Goal: Complete application form

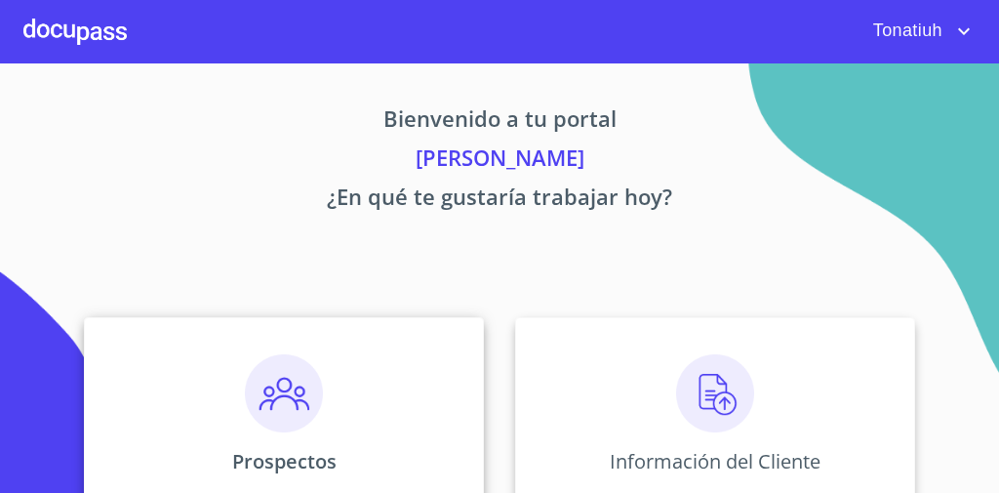
click at [286, 395] on img at bounding box center [284, 393] width 78 height 78
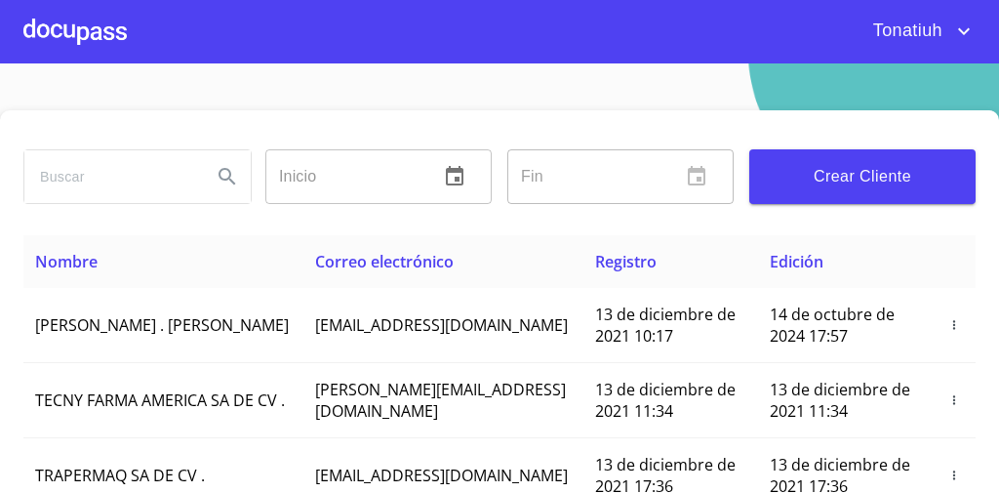
click at [72, 36] on div at bounding box center [74, 31] width 103 height 62
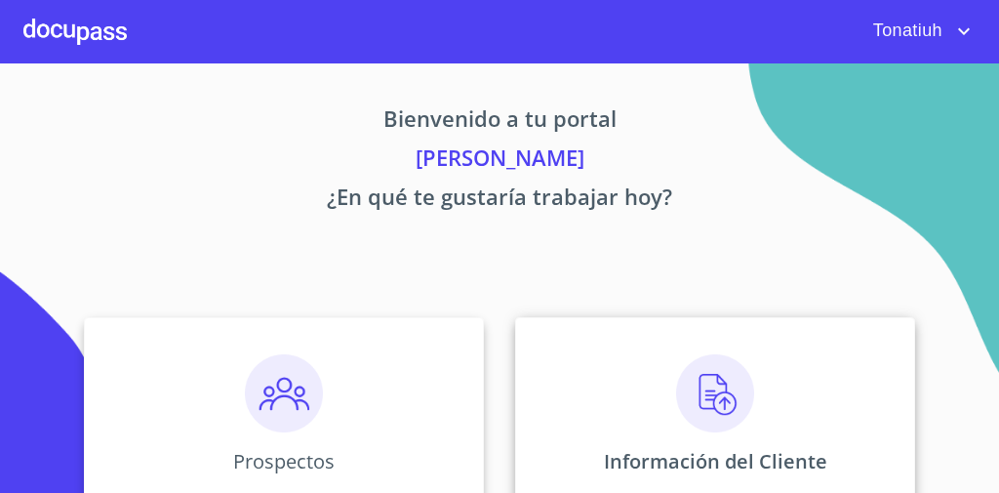
click at [792, 379] on div "Información del Cliente" at bounding box center [715, 414] width 400 height 195
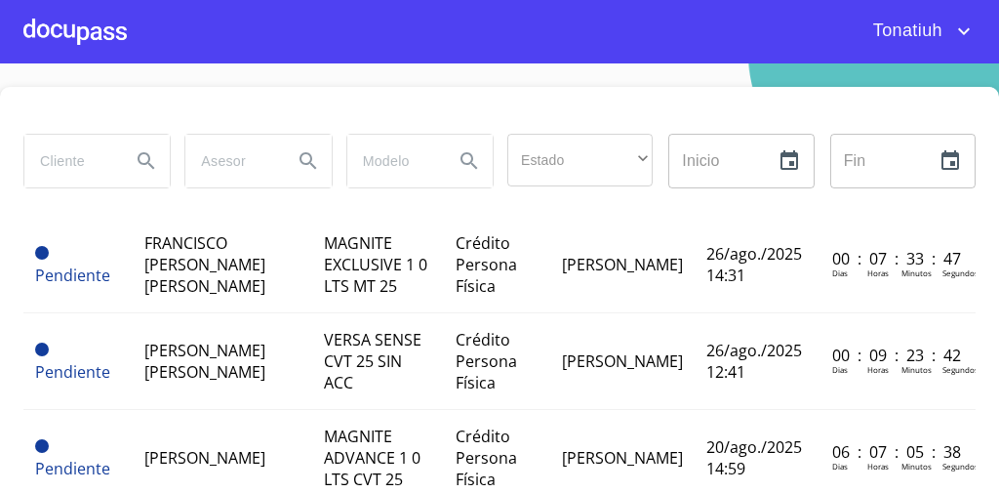
scroll to position [56, 0]
click at [625, 102] on div at bounding box center [499, 110] width 952 height 47
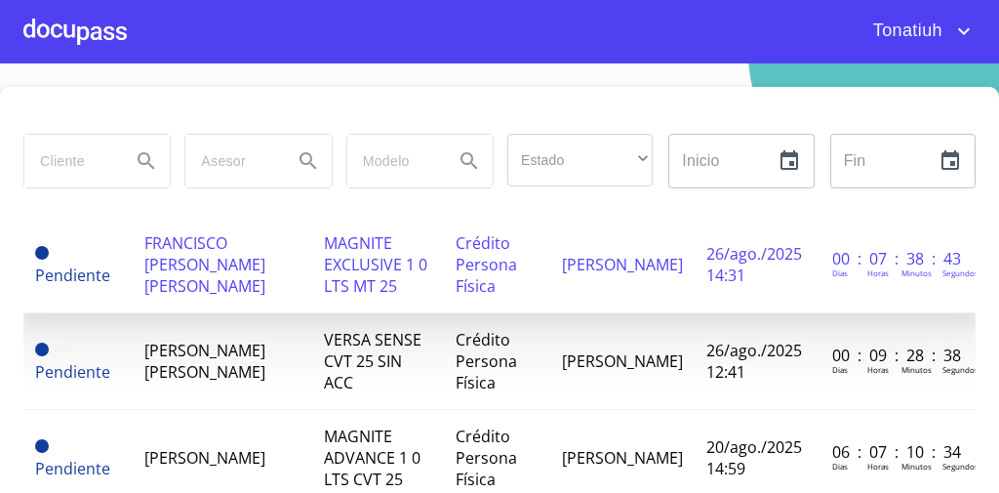
click at [706, 249] on span "26/ago./2025 14:31" at bounding box center [754, 264] width 96 height 43
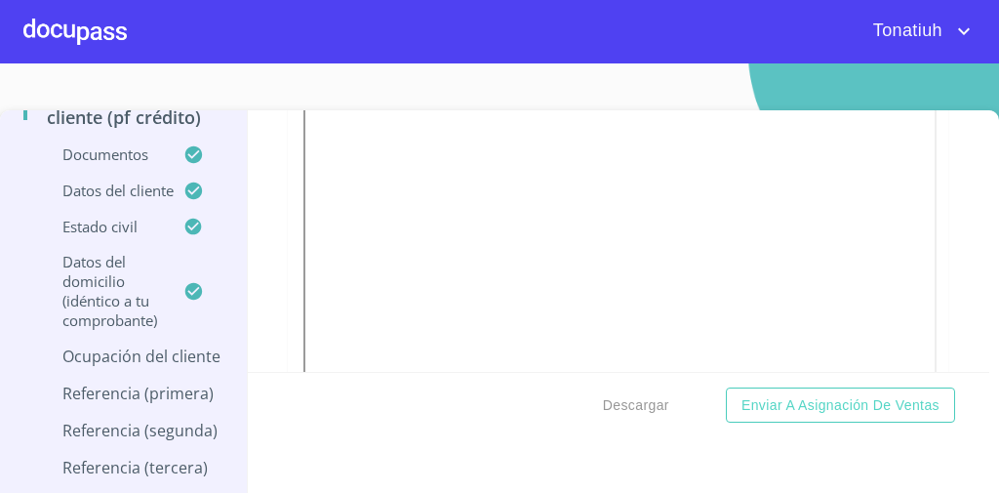
scroll to position [163, 0]
click at [122, 358] on p "Ocupación del Cliente" at bounding box center [123, 355] width 200 height 21
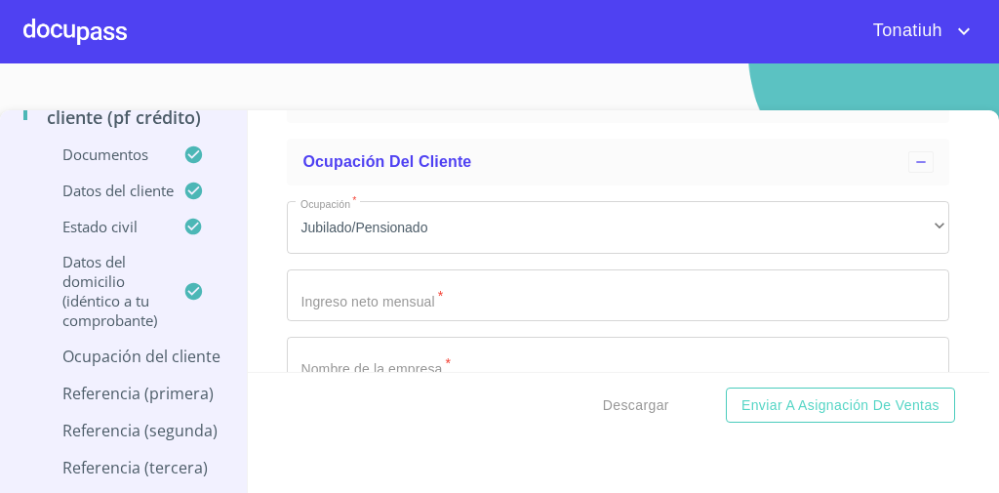
scroll to position [335, 0]
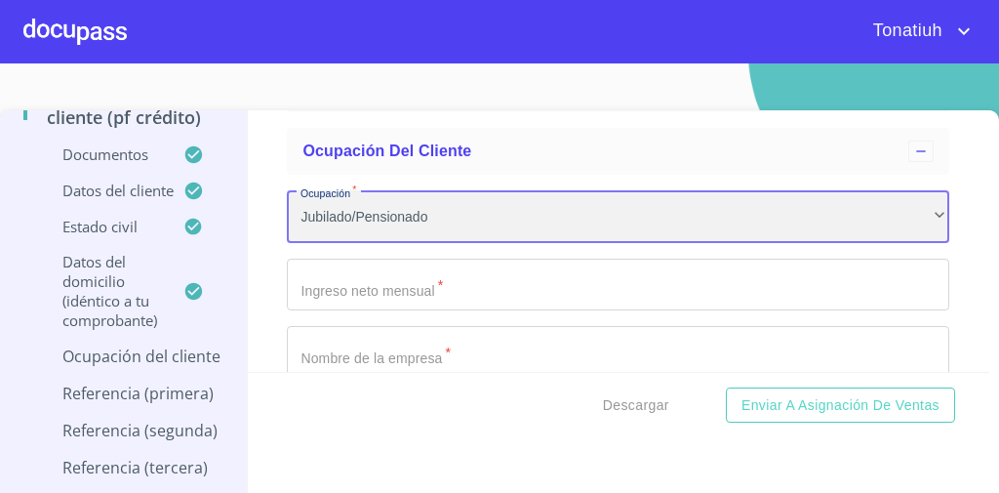
click at [523, 208] on div "Jubilado/Pensionado" at bounding box center [618, 216] width 662 height 53
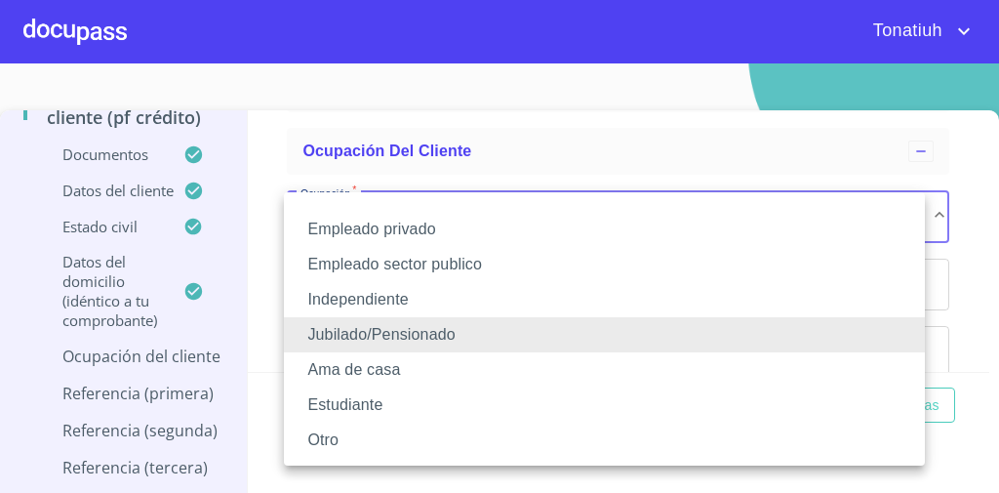
click at [488, 269] on li "Empleado sector publico" at bounding box center [604, 264] width 641 height 35
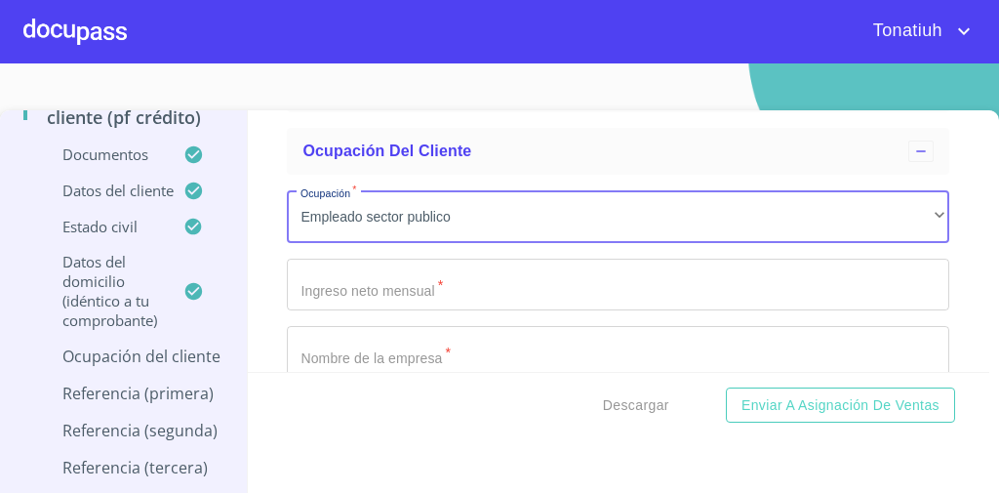
click at [462, 279] on input "Ocupación   *" at bounding box center [618, 284] width 662 height 53
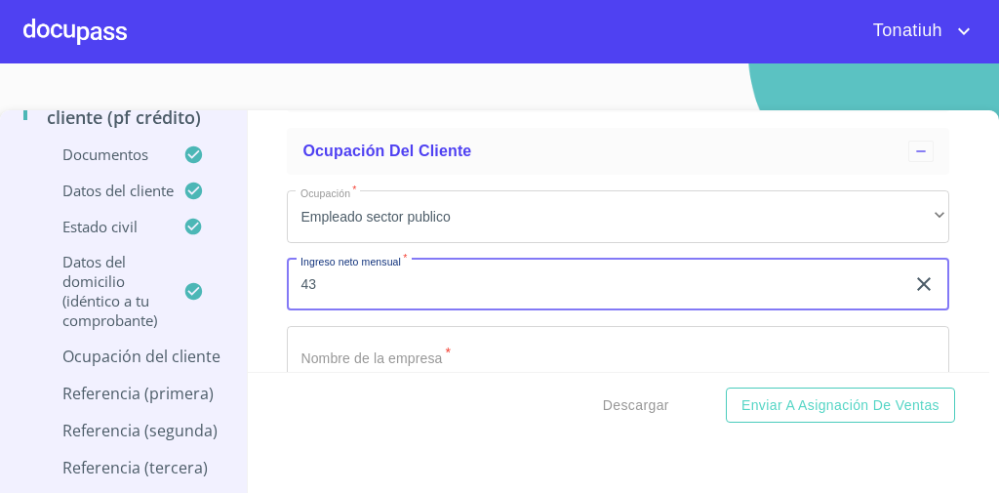
type input "4"
type input "34000"
click at [430, 348] on input "Ocupación   *" at bounding box center [618, 352] width 662 height 53
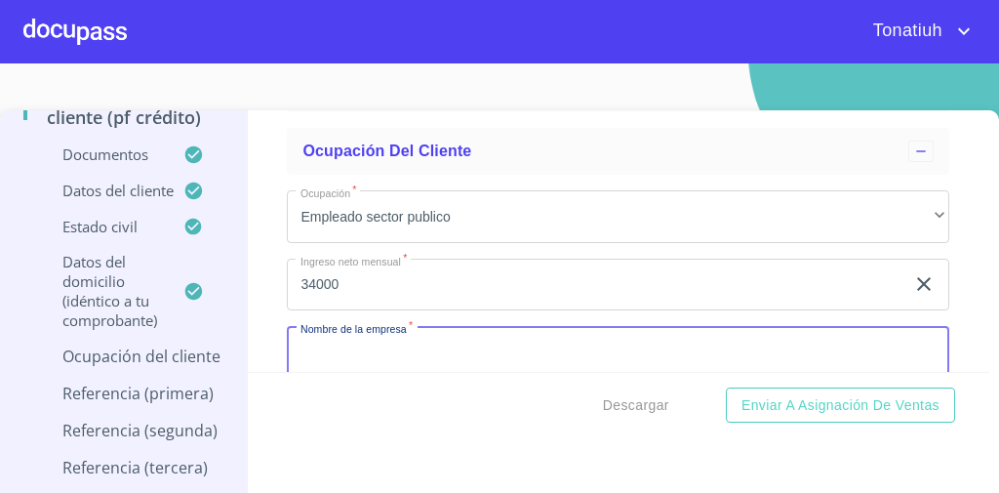
type input "i"
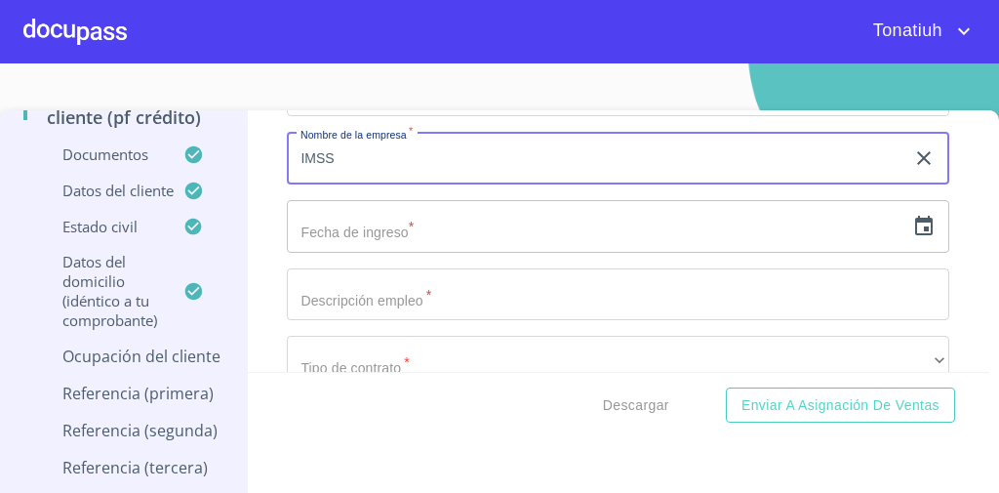
scroll to position [530, 0]
type input "IMSS"
click at [470, 231] on input "text" at bounding box center [595, 225] width 617 height 53
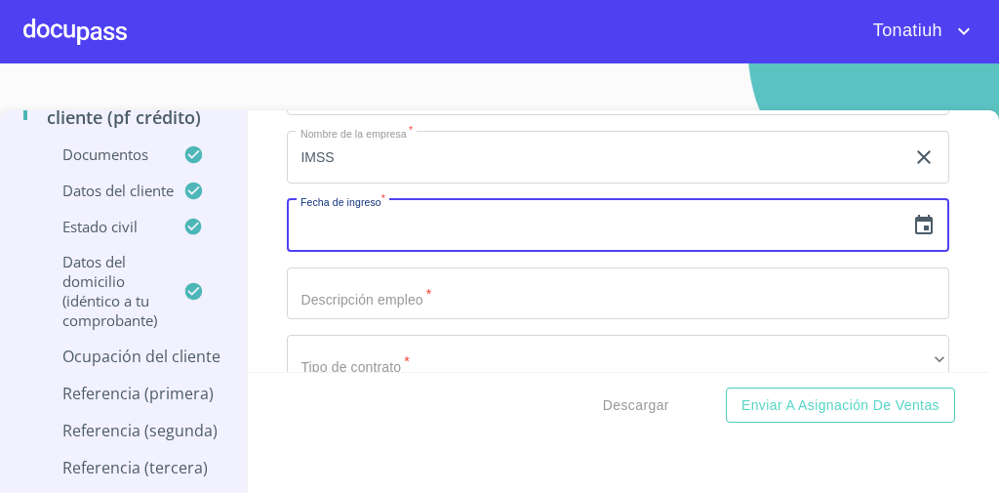
click at [470, 231] on input "text" at bounding box center [595, 225] width 617 height 53
click at [912, 223] on icon "button" at bounding box center [923, 225] width 23 height 23
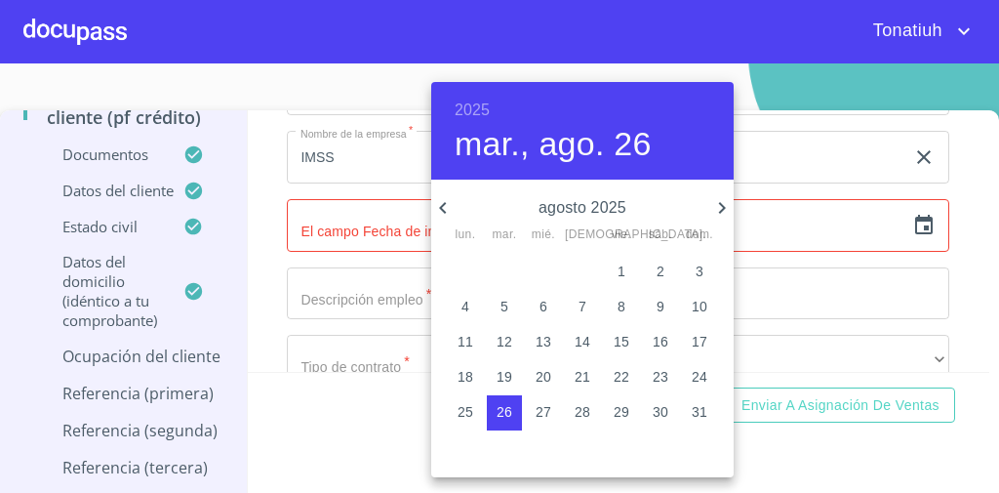
click at [476, 103] on h6 "2025" at bounding box center [472, 110] width 35 height 27
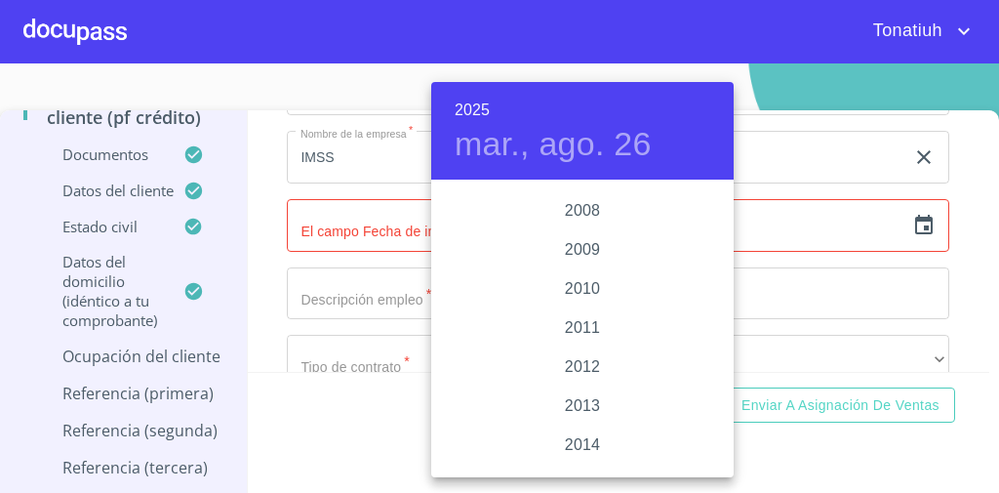
scroll to position [3229, 0]
click at [589, 242] on div "2009" at bounding box center [582, 250] width 302 height 39
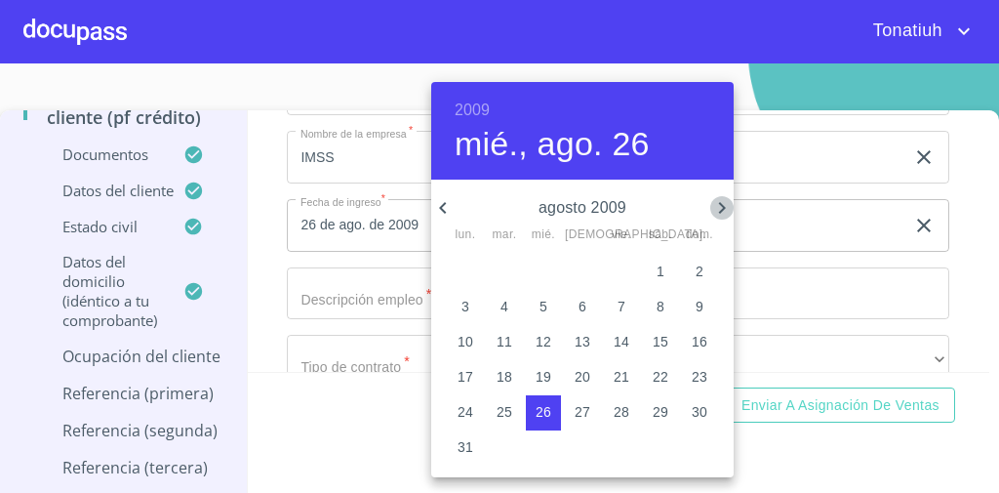
click at [721, 206] on icon "button" at bounding box center [721, 207] width 23 height 23
click at [718, 199] on icon "button" at bounding box center [721, 207] width 23 height 23
click at [634, 308] on span "9" at bounding box center [621, 307] width 35 height 20
type input "9 de oct. de 2009"
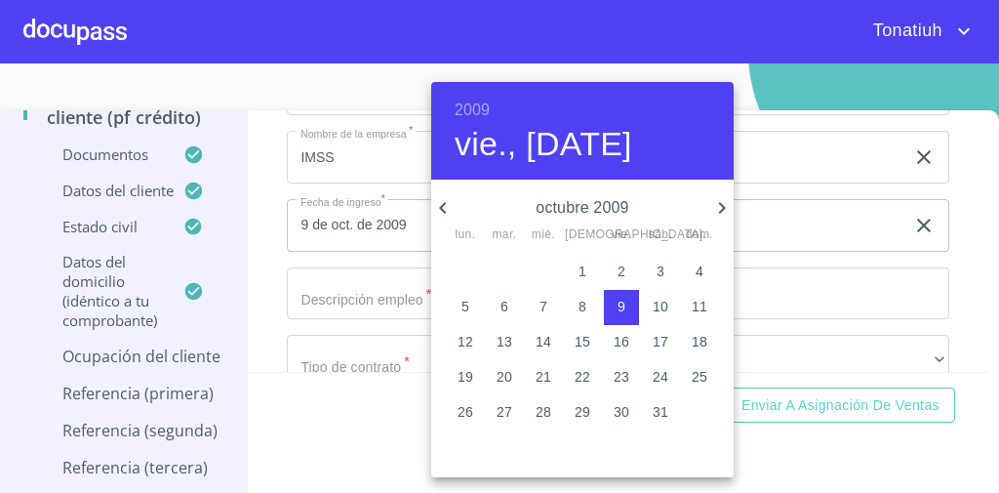
click at [783, 257] on div at bounding box center [499, 246] width 999 height 493
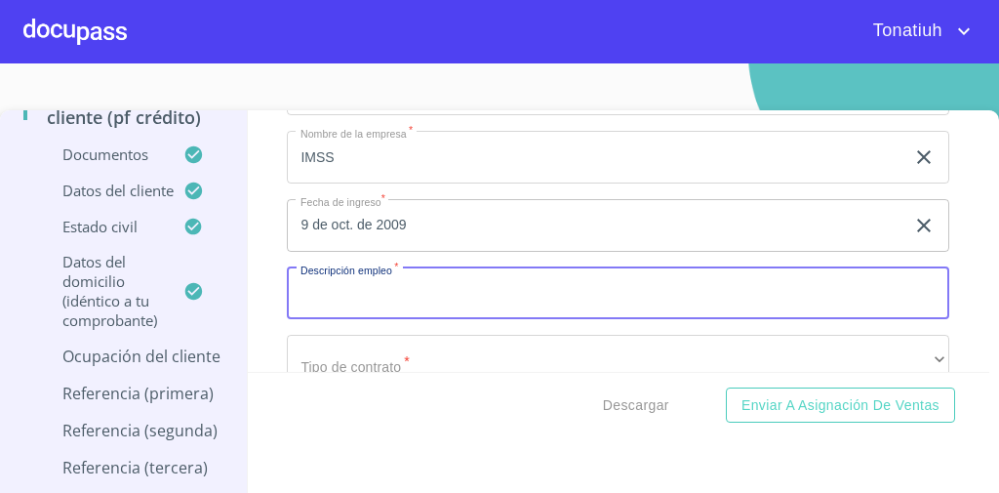
click at [481, 290] on input "Ocupación   *" at bounding box center [618, 293] width 662 height 53
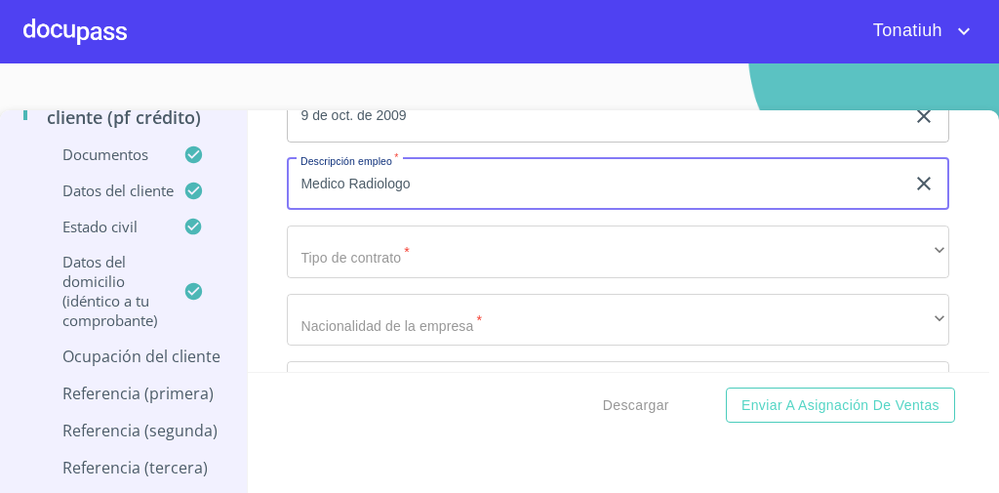
scroll to position [654, 0]
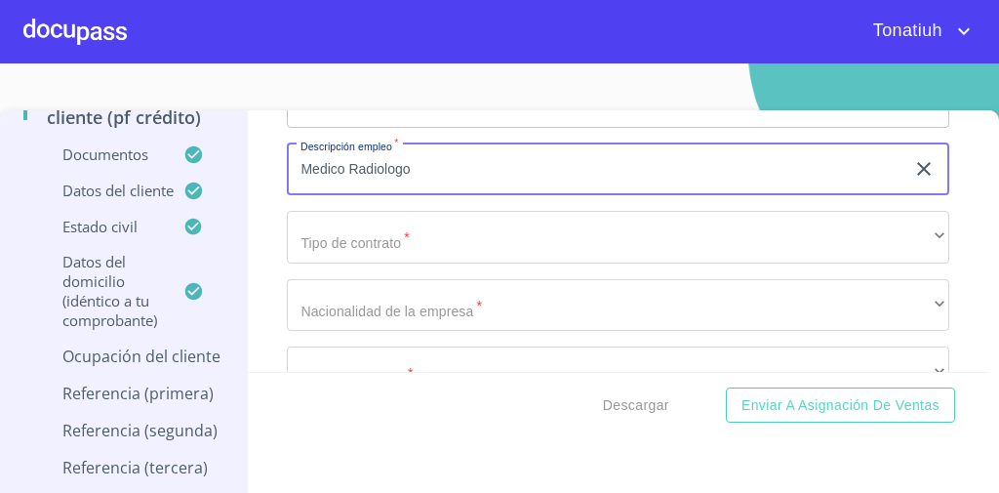
type input "Medico Radiologo"
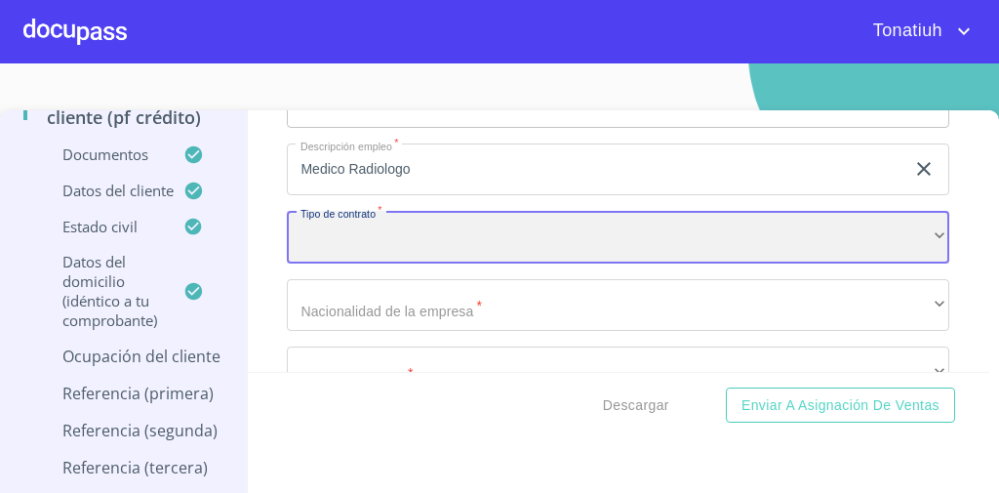
click at [494, 238] on div "​" at bounding box center [618, 237] width 662 height 53
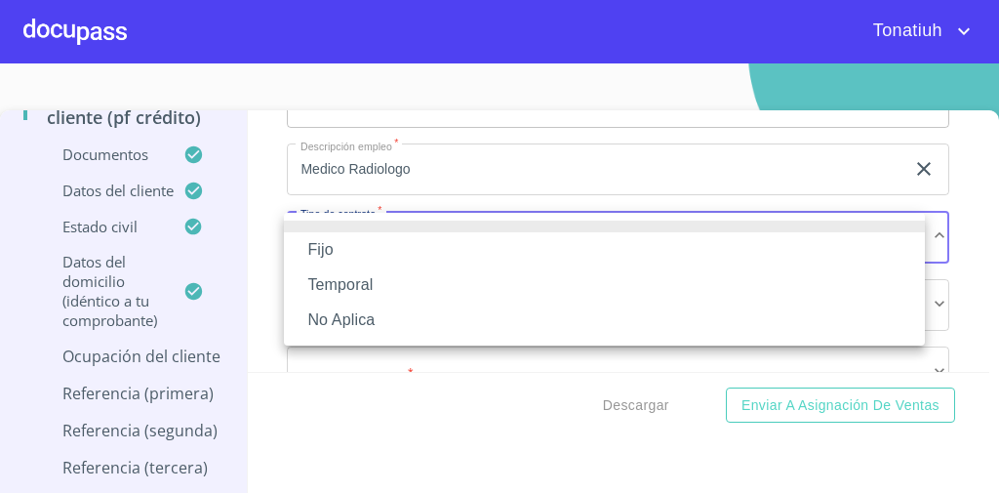
click at [469, 239] on li "Fijo" at bounding box center [604, 249] width 641 height 35
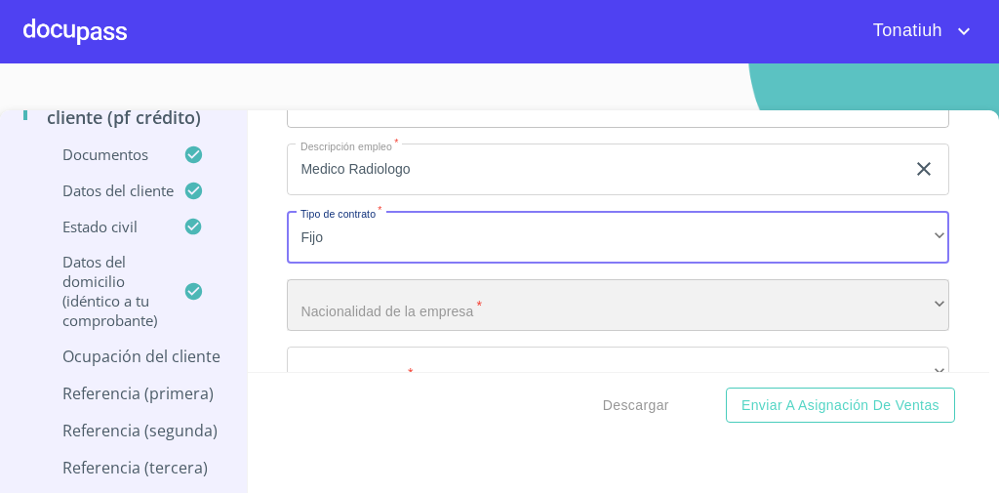
click at [443, 309] on div "​" at bounding box center [618, 305] width 662 height 53
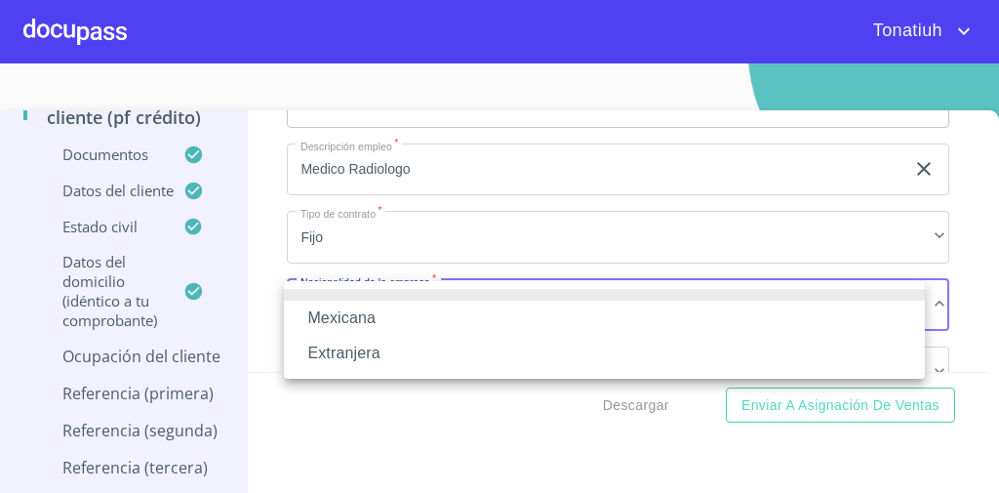
click at [430, 328] on li "Mexicana" at bounding box center [604, 317] width 641 height 35
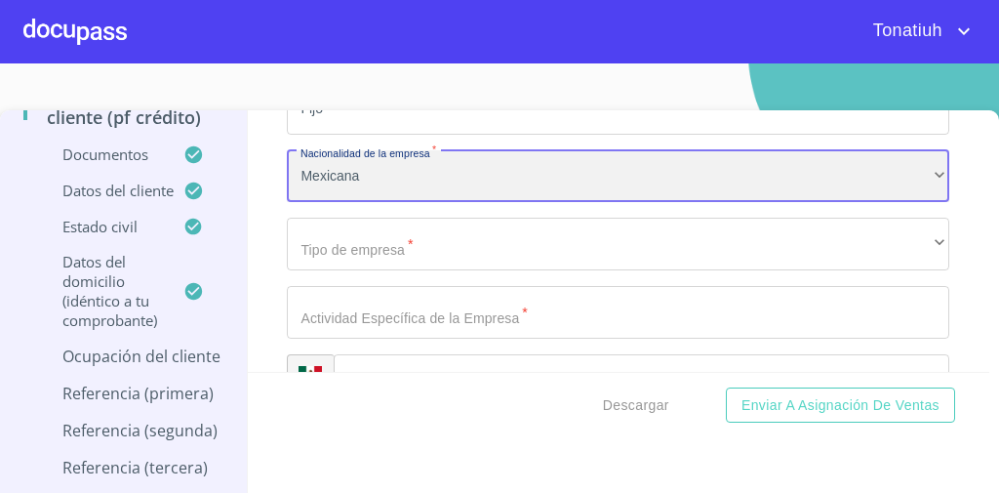
scroll to position [783, 0]
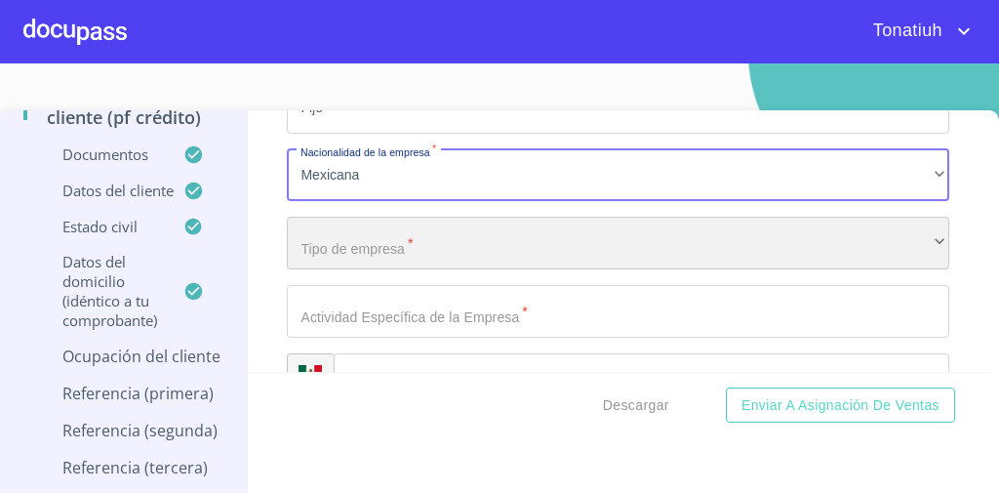
click at [456, 246] on div "​" at bounding box center [618, 243] width 662 height 53
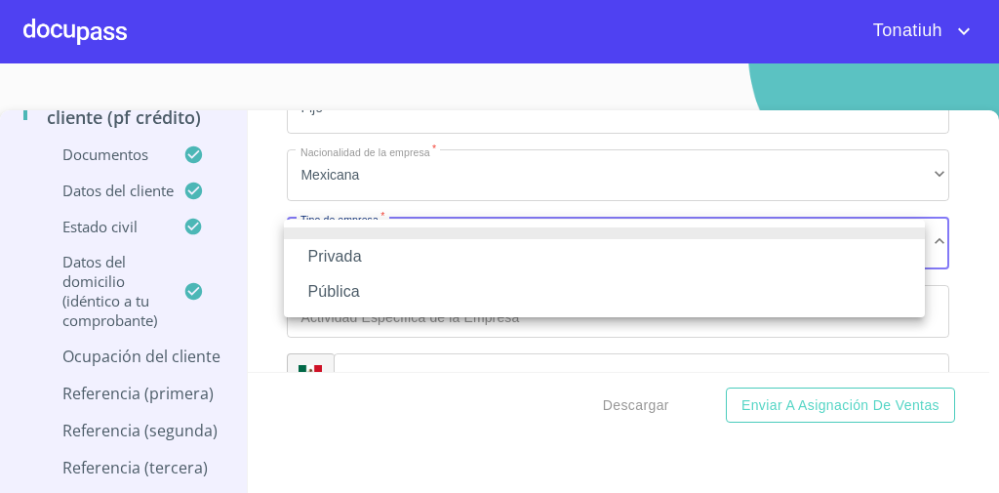
click at [428, 285] on li "Pública" at bounding box center [604, 291] width 641 height 35
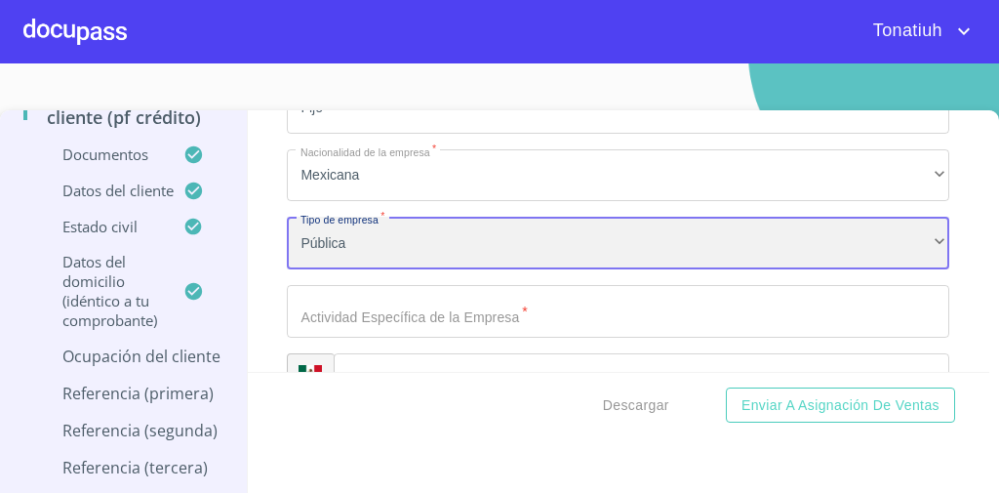
scroll to position [843, 0]
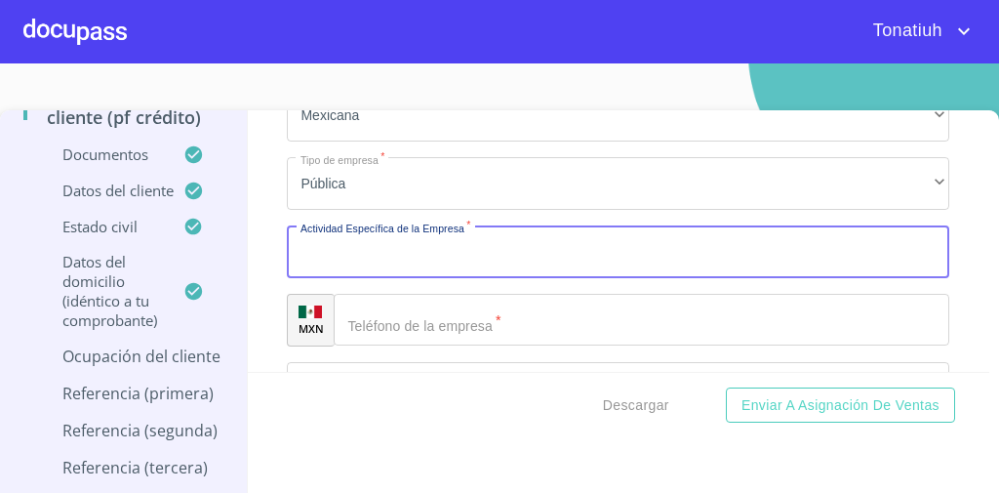
click at [449, 269] on input "Ocupación   *" at bounding box center [618, 251] width 662 height 53
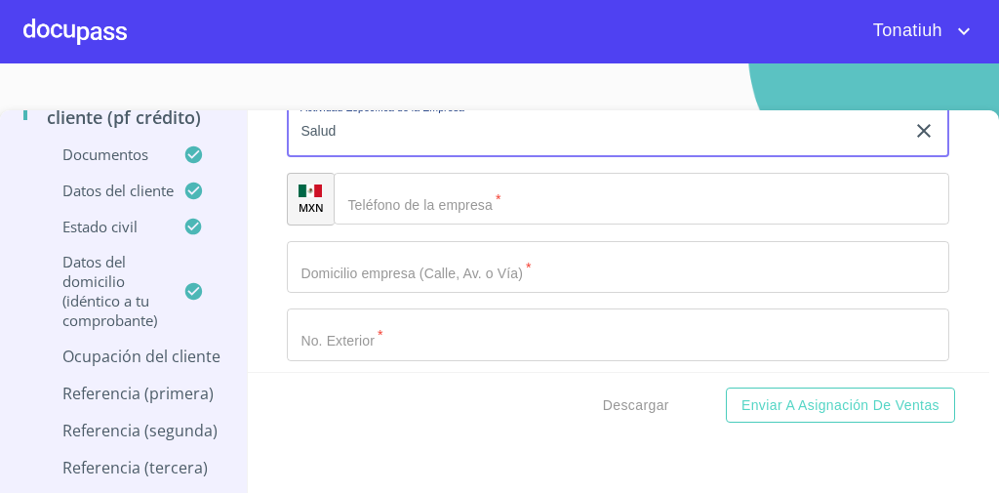
scroll to position [965, 0]
type input "Salud"
click at [486, 273] on input "Ocupación   *" at bounding box center [618, 266] width 662 height 53
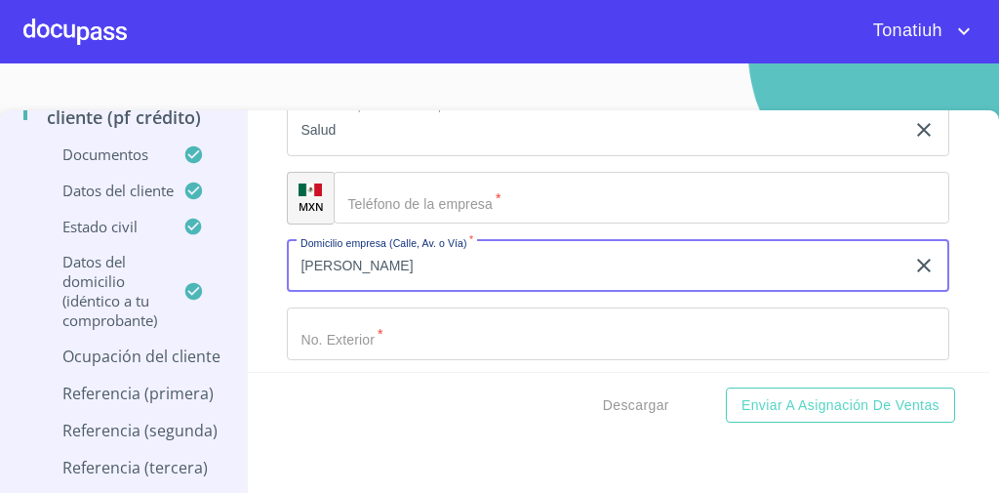
type input "[PERSON_NAME]"
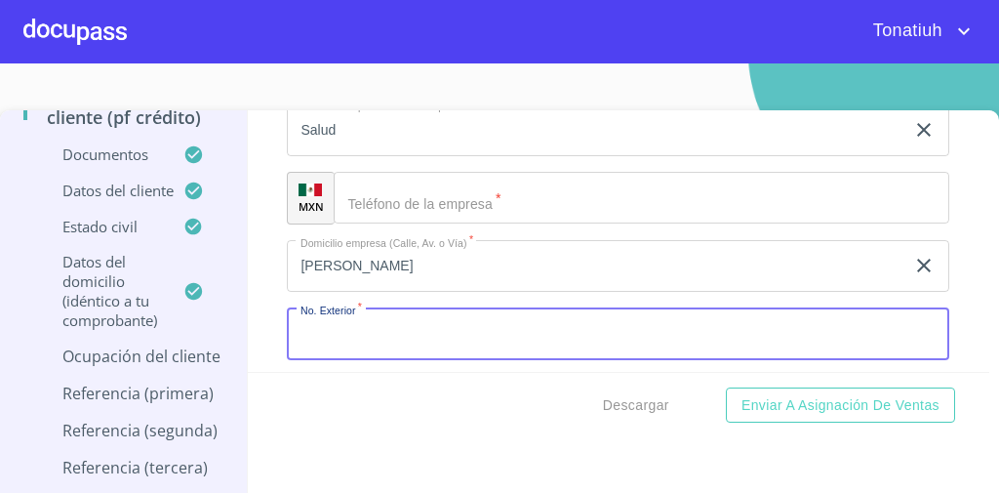
click at [464, 332] on input "Ocupación   *" at bounding box center [618, 333] width 662 height 53
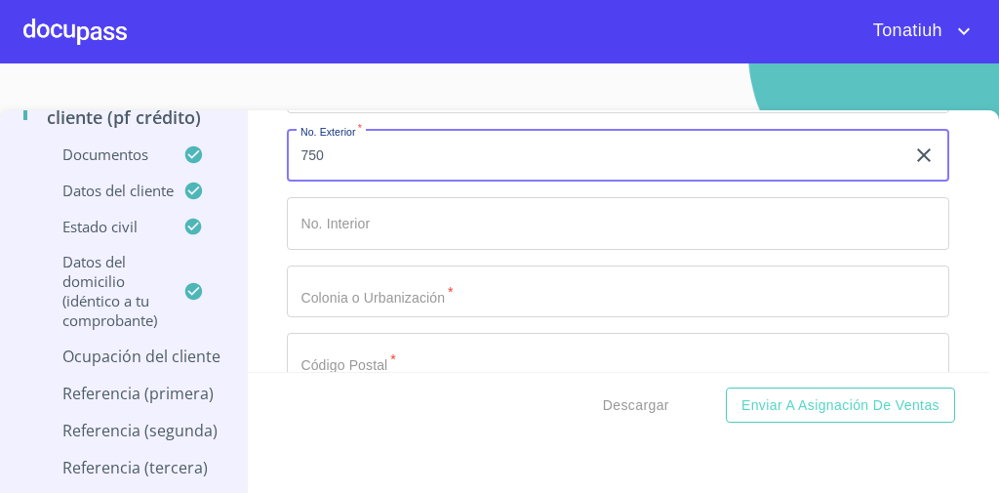
scroll to position [1158, 0]
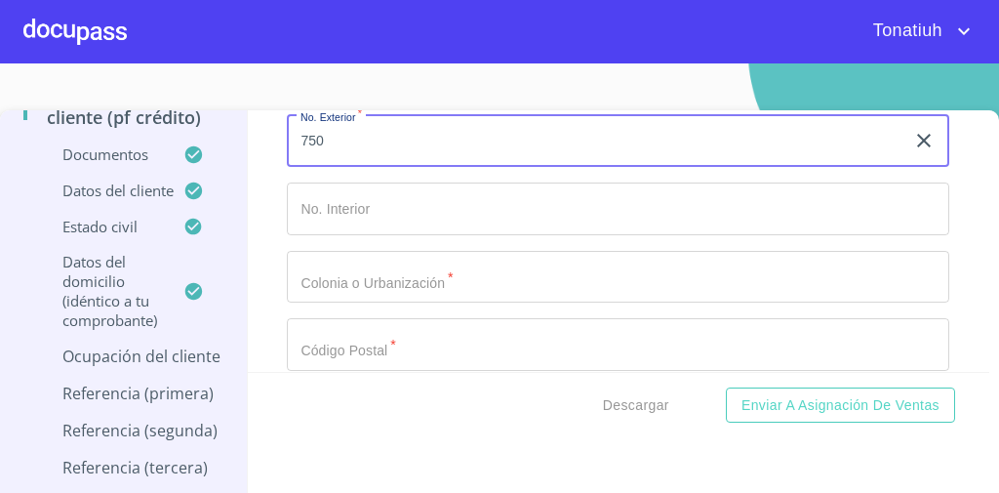
type input "750"
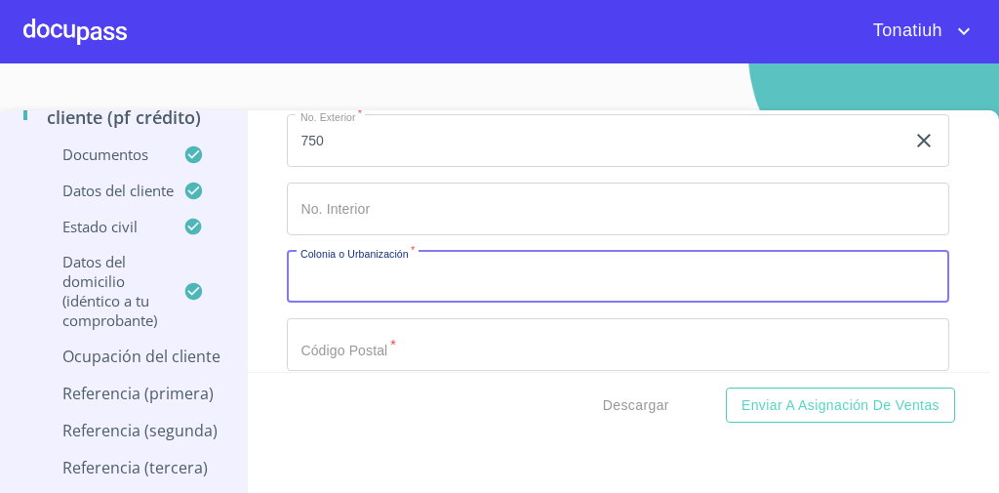
click at [447, 279] on input "Ocupación   *" at bounding box center [618, 277] width 662 height 53
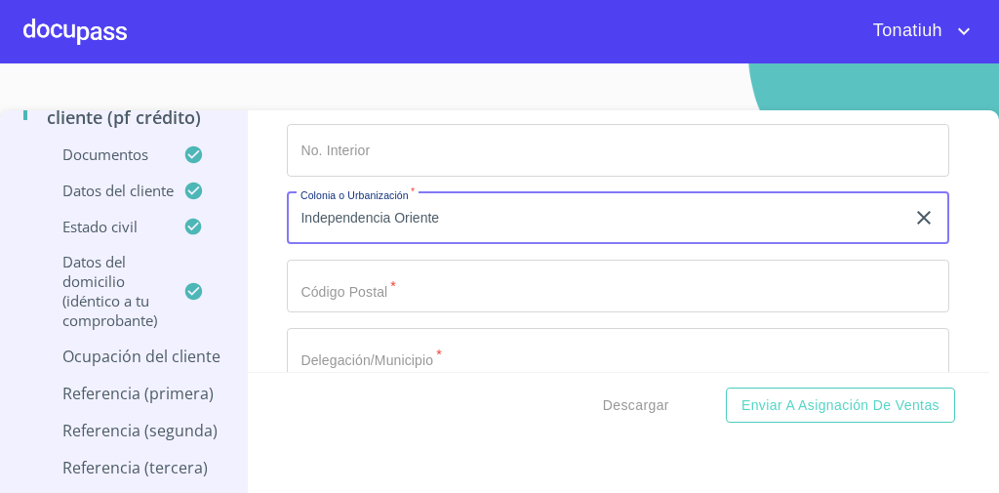
scroll to position [1217, 0]
type input "Independencia Oriente"
click at [439, 285] on input "Ocupación   *" at bounding box center [618, 284] width 662 height 53
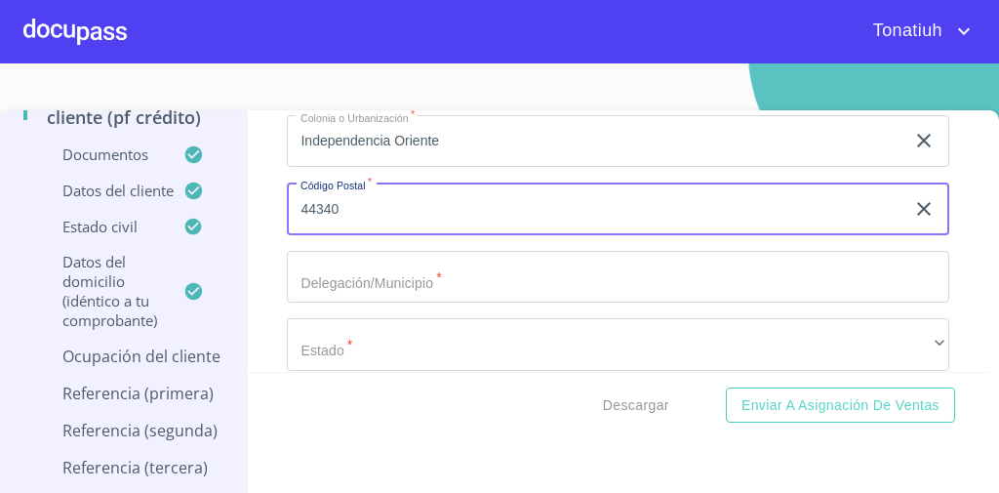
scroll to position [1290, 0]
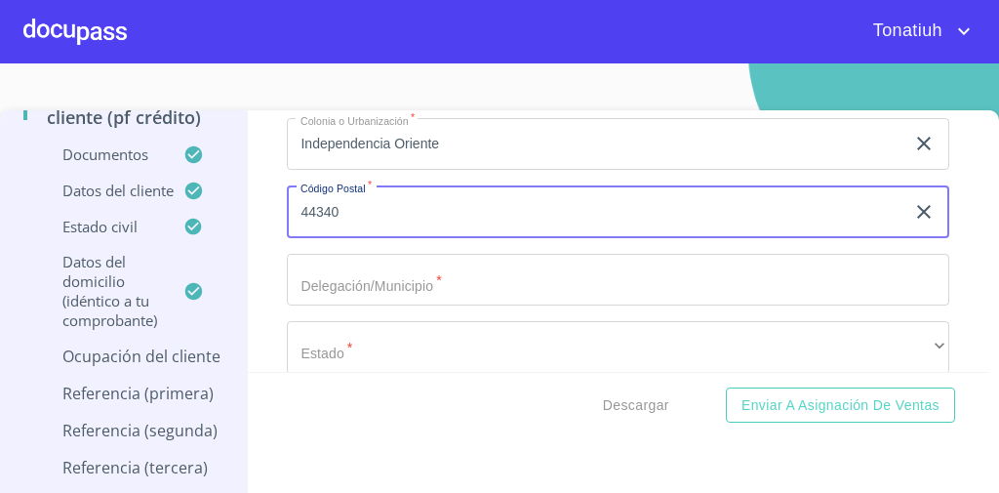
type input "44340"
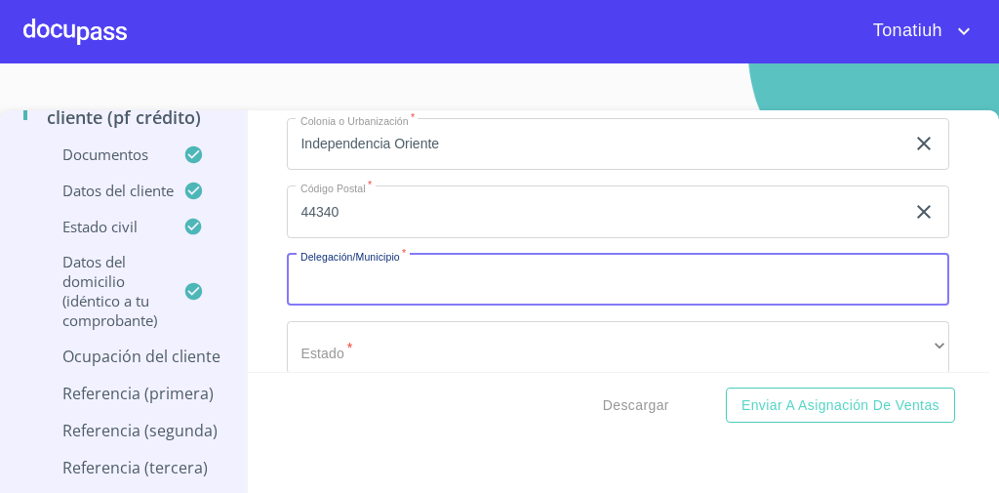
click at [439, 285] on input "Ocupación   *" at bounding box center [618, 280] width 662 height 53
type input "[GEOGRAPHIC_DATA]"
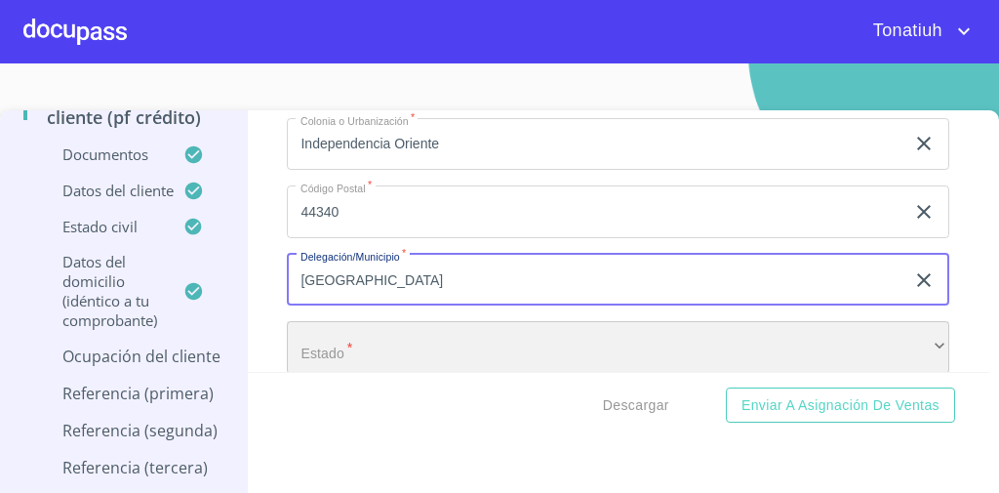
click at [423, 352] on div "​" at bounding box center [618, 347] width 662 height 53
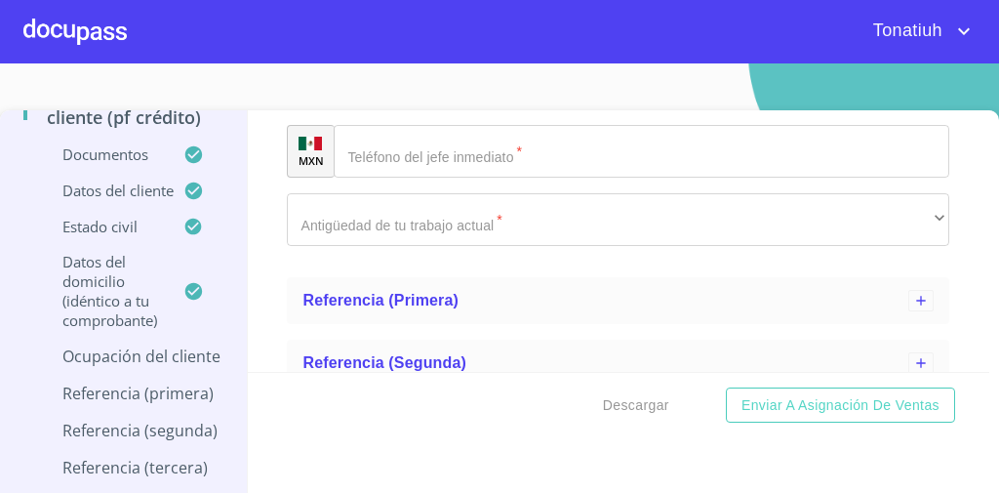
scroll to position [1699, 0]
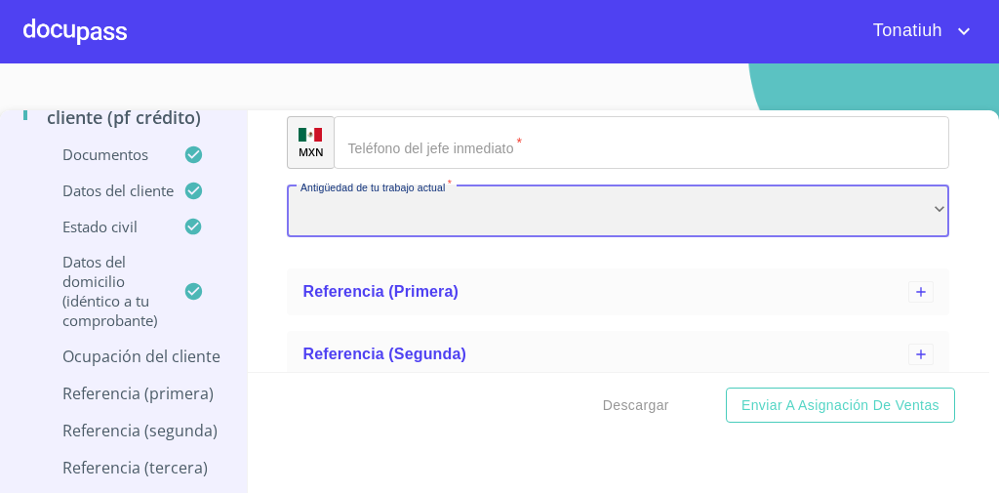
click at [464, 210] on div "​" at bounding box center [618, 210] width 662 height 53
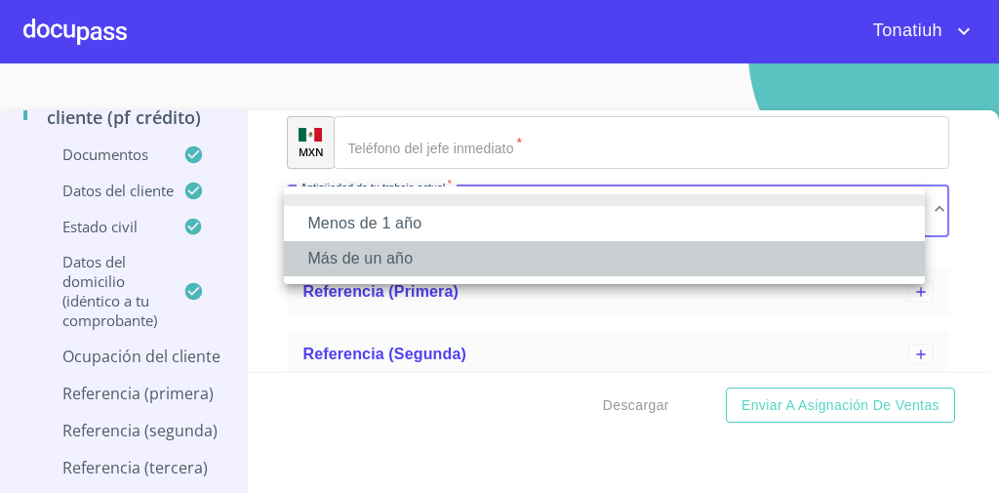
click at [441, 265] on li "Más de un año" at bounding box center [604, 258] width 641 height 35
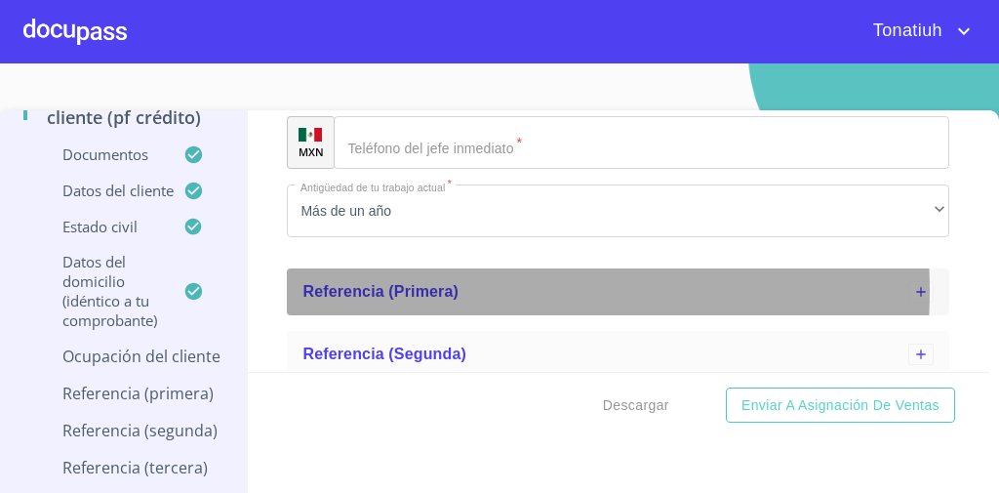
click at [439, 290] on span "Referencia (primera)" at bounding box center [380, 291] width 156 height 17
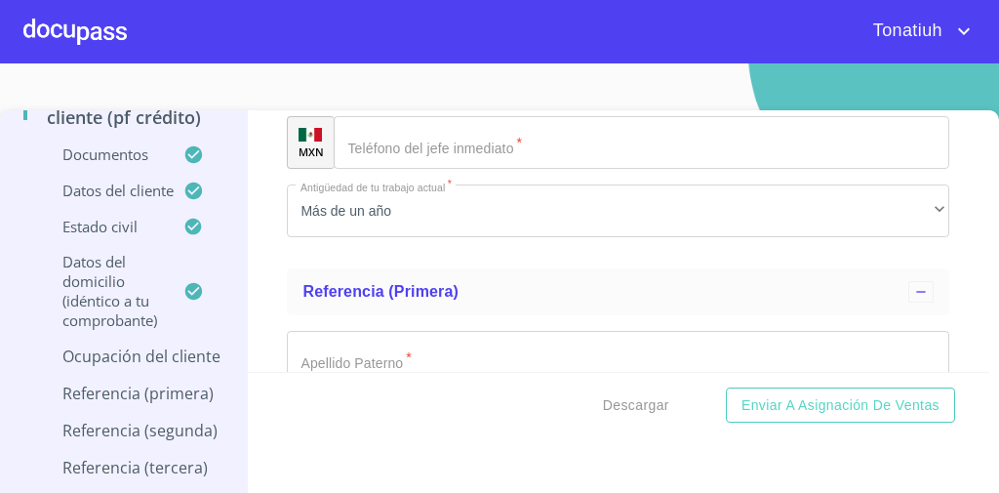
click at [383, 350] on input "Ocupación   *" at bounding box center [618, 357] width 662 height 53
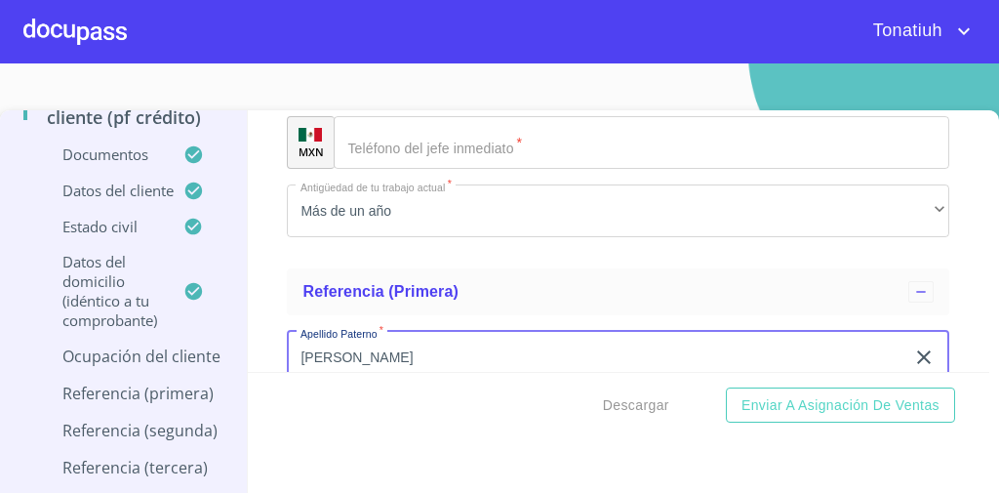
type input "[PERSON_NAME]"
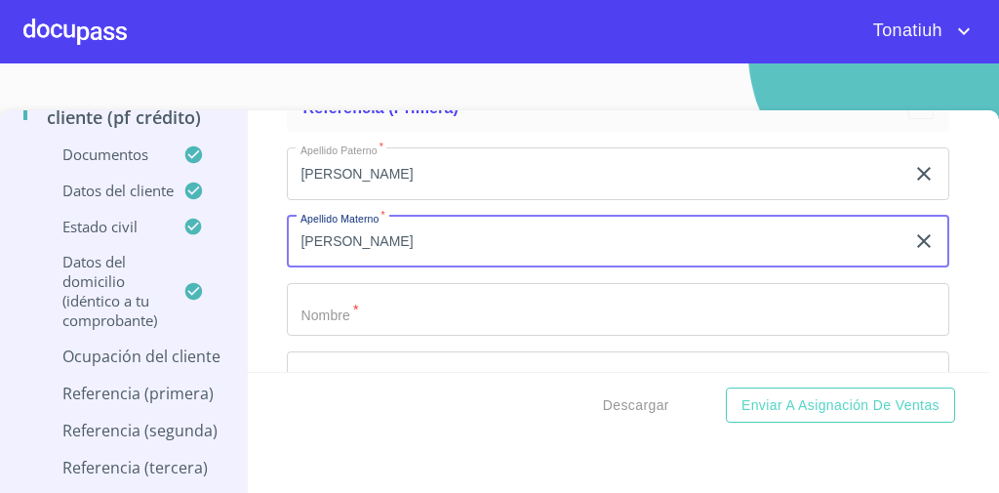
type input "[PERSON_NAME]"
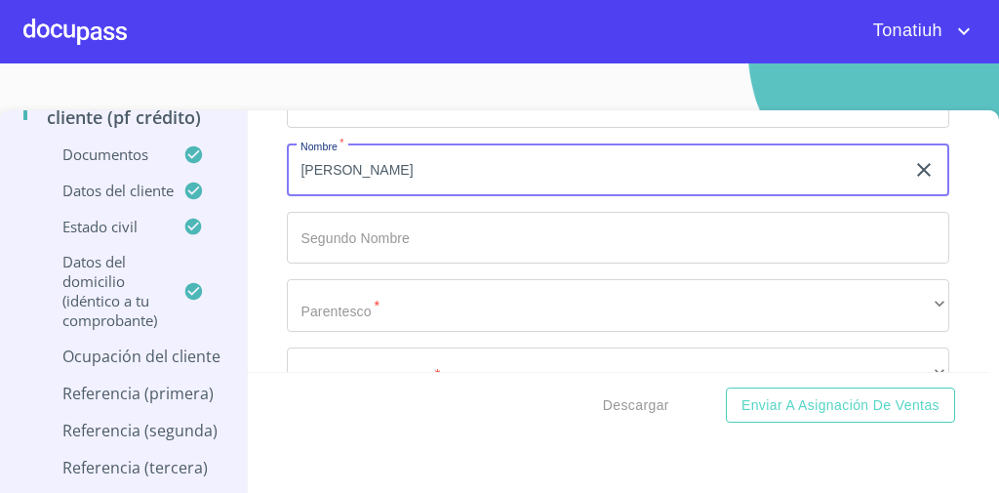
scroll to position [2024, 0]
type input "[PERSON_NAME]"
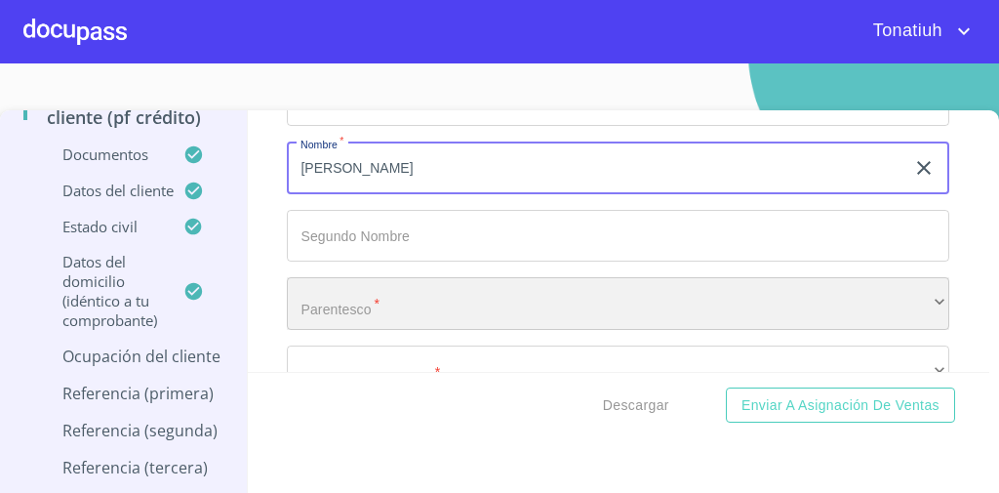
click at [411, 298] on div "​" at bounding box center [618, 303] width 662 height 53
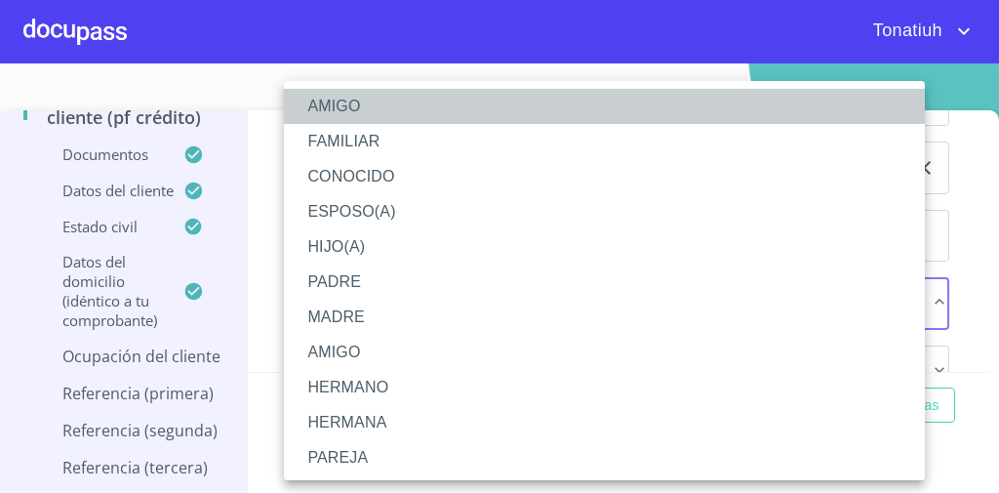
click at [398, 110] on li "AMIGO" at bounding box center [610, 106] width 653 height 35
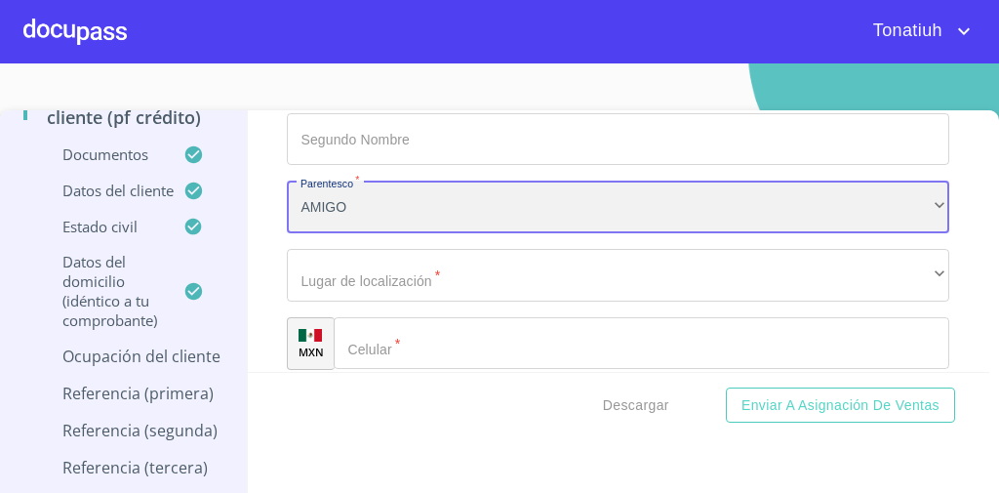
scroll to position [2120, 0]
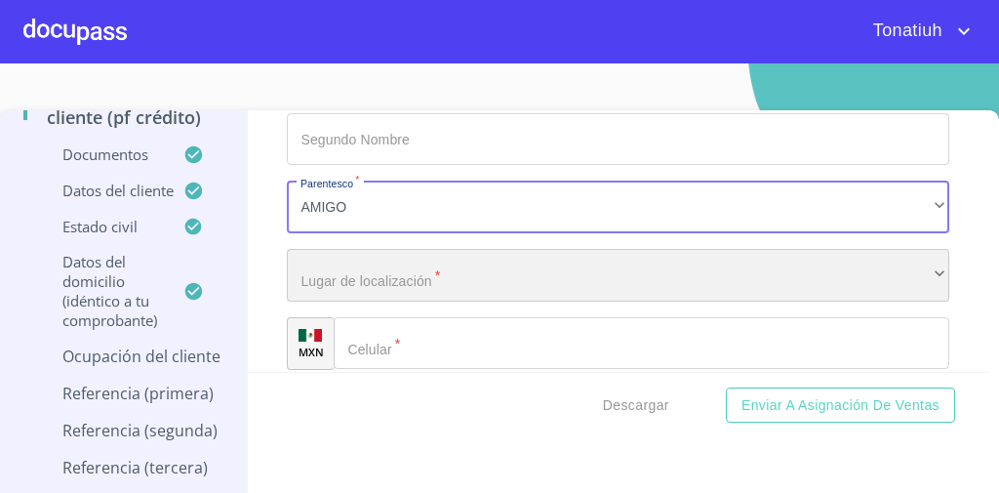
click at [393, 277] on div "​" at bounding box center [618, 275] width 662 height 53
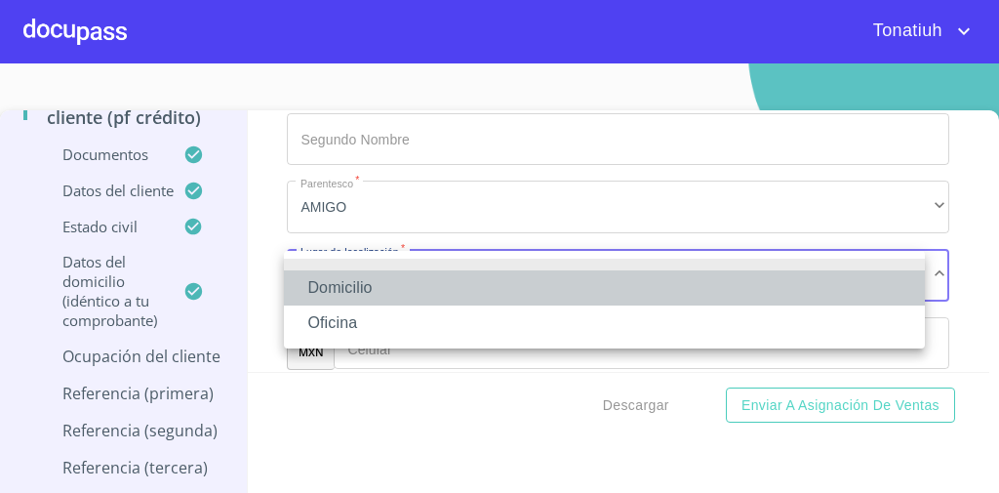
click at [383, 295] on li "Domicilio" at bounding box center [604, 287] width 641 height 35
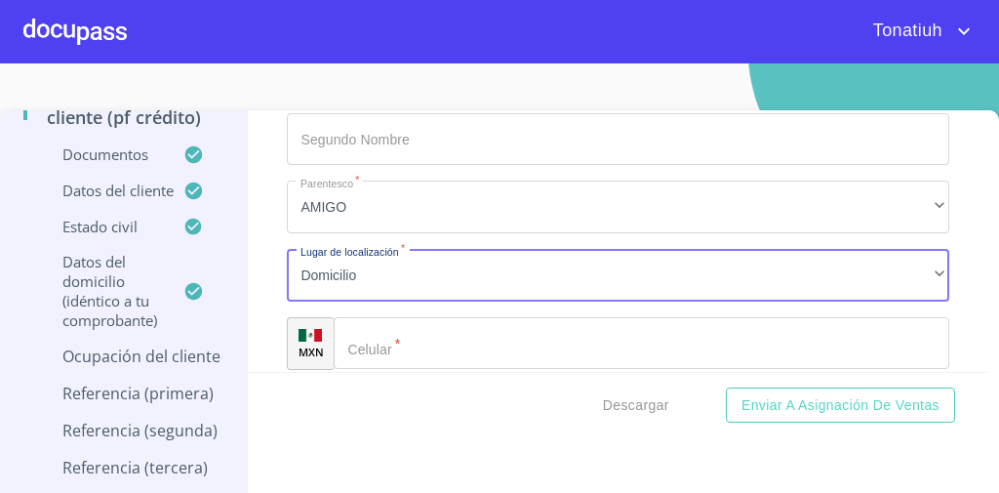
click at [394, 342] on input "Ocupación   *" at bounding box center [641, 343] width 615 height 53
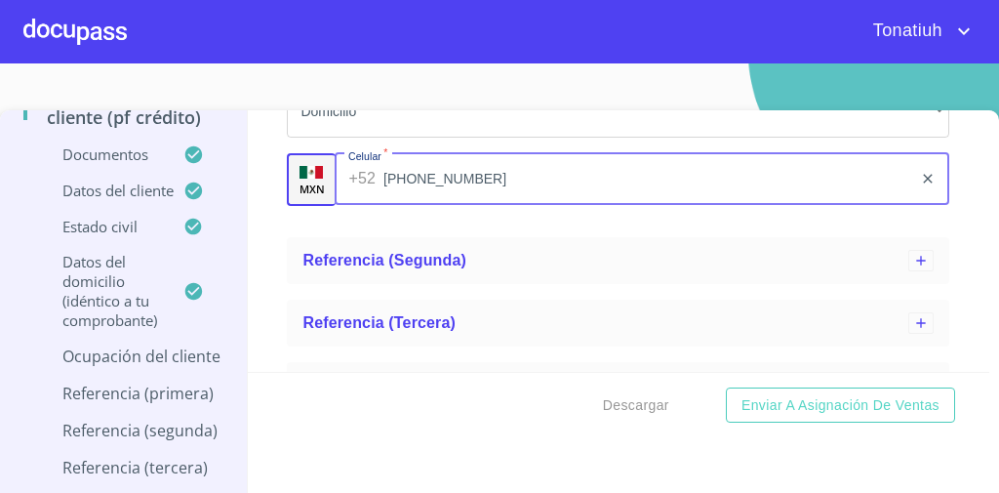
scroll to position [2292, 0]
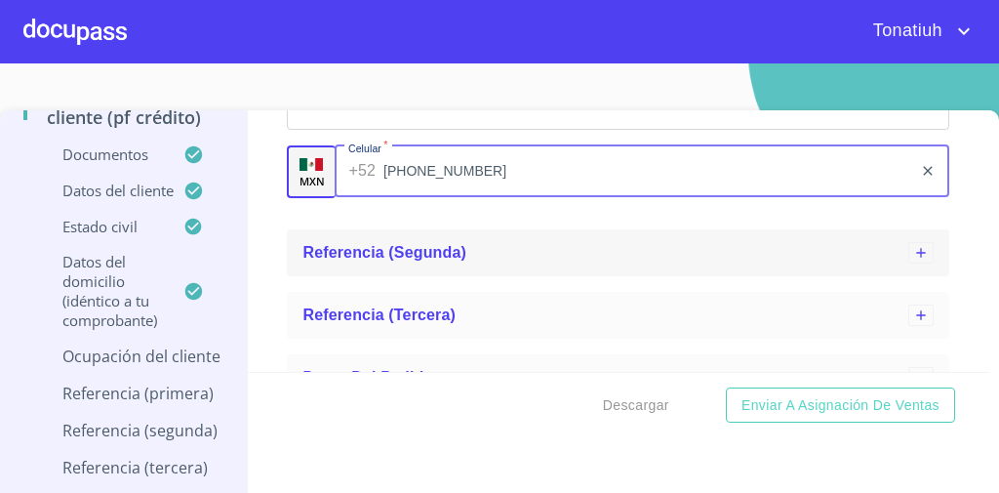
type input "[PHONE_NUMBER]"
click at [500, 253] on div "Referencia (segunda)" at bounding box center [605, 252] width 606 height 23
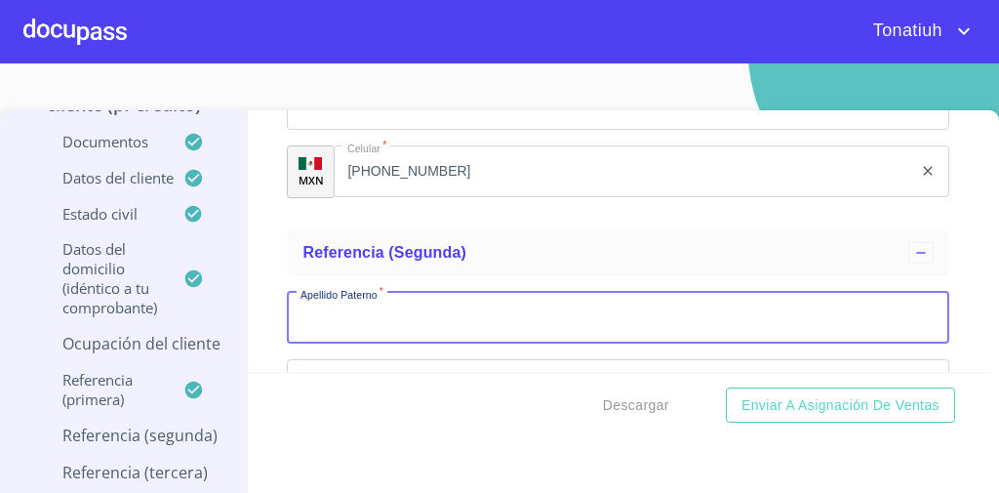
click at [441, 310] on input "Ocupación   *" at bounding box center [618, 318] width 662 height 53
type input "[PERSON_NAME]"
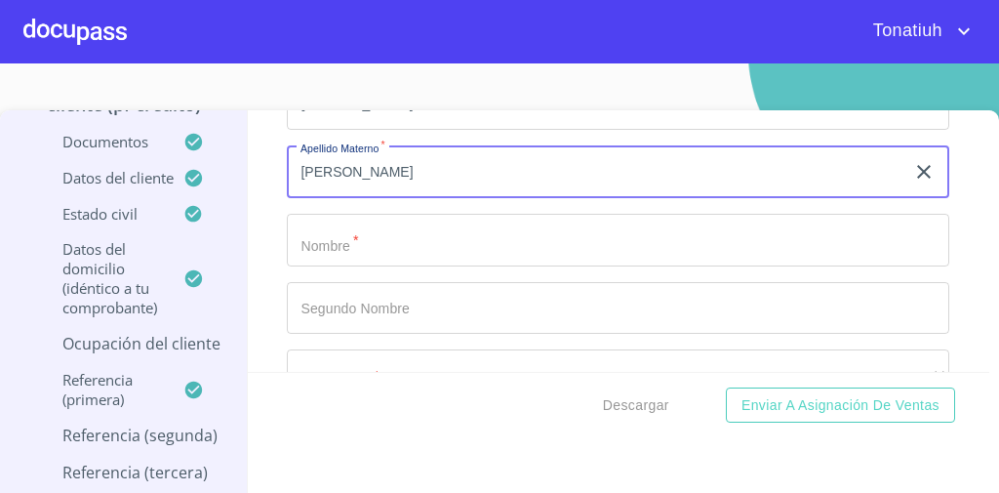
scroll to position [2508, 0]
type input "[PERSON_NAME]"
click at [426, 240] on input "Ocupación   *" at bounding box center [618, 238] width 662 height 53
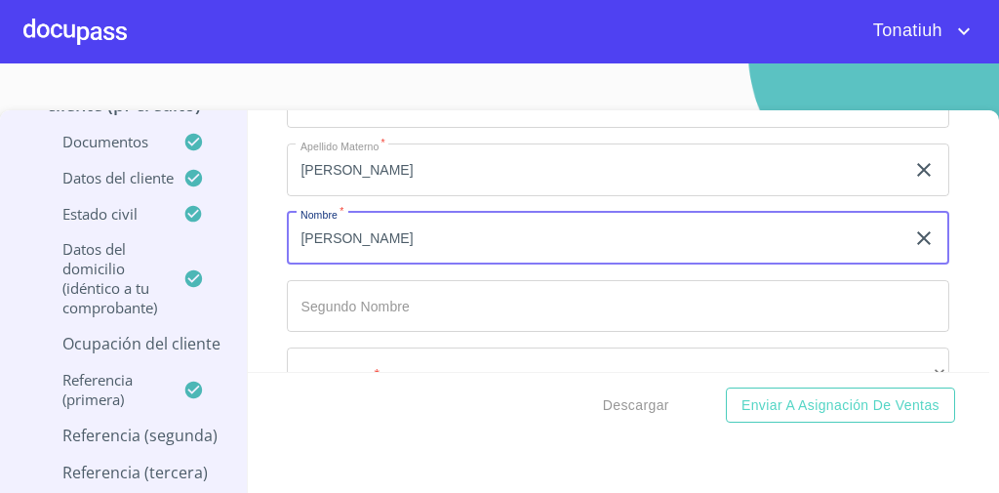
type input "[PERSON_NAME]"
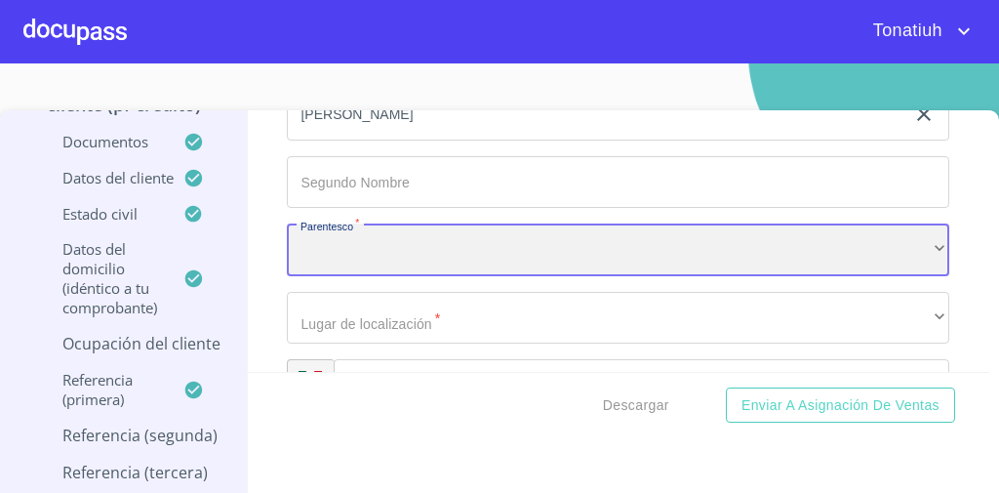
scroll to position [2635, 0]
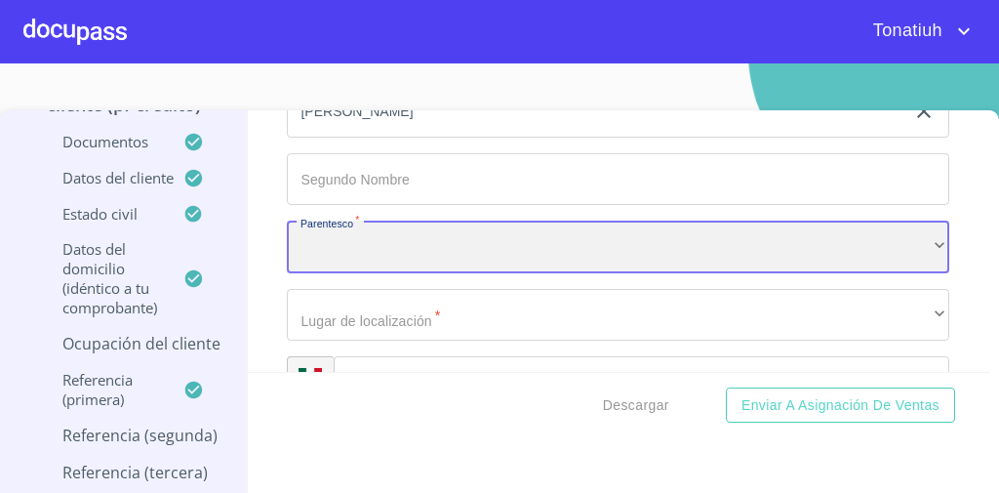
click at [408, 262] on div "​" at bounding box center [618, 246] width 662 height 53
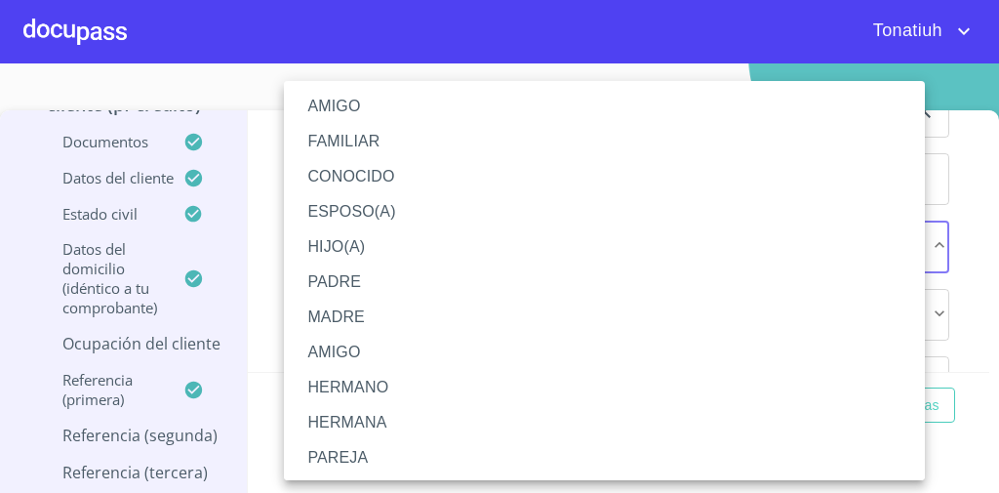
click at [438, 119] on li "AMIGO" at bounding box center [610, 106] width 653 height 35
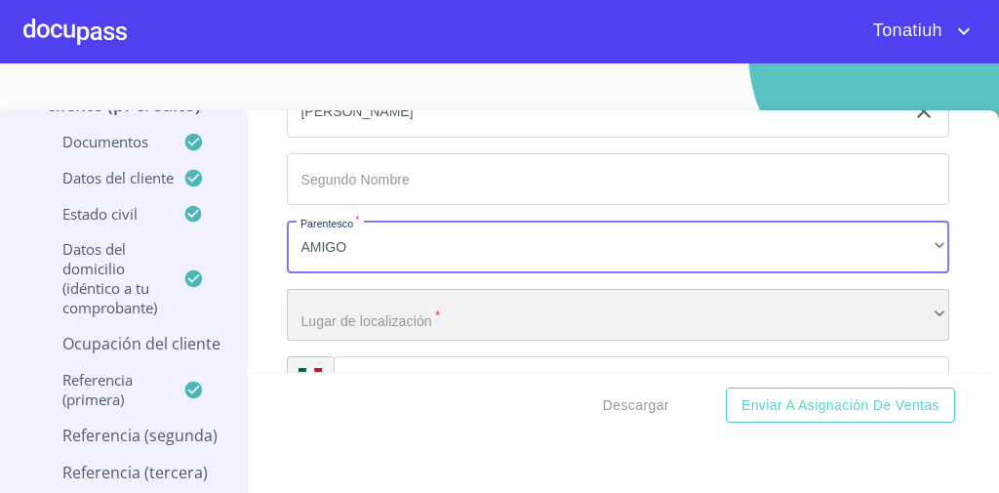
click at [344, 324] on div "​" at bounding box center [618, 315] width 662 height 53
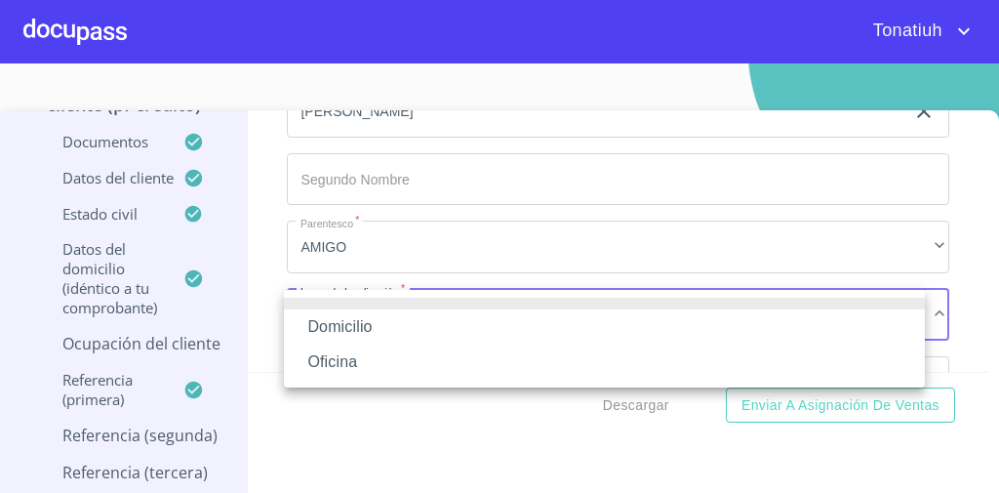
click at [344, 324] on li "Domicilio" at bounding box center [604, 326] width 641 height 35
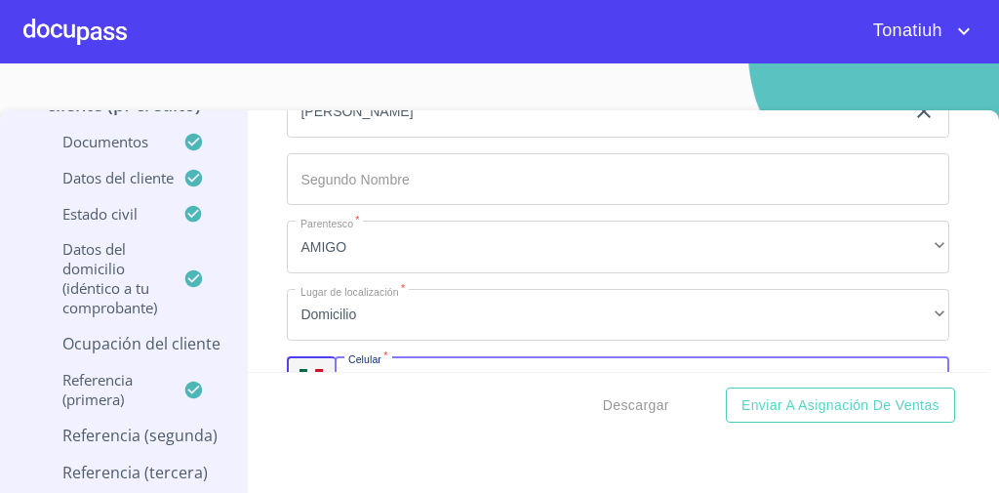
click at [376, 365] on div "+52 ​" at bounding box center [642, 382] width 614 height 53
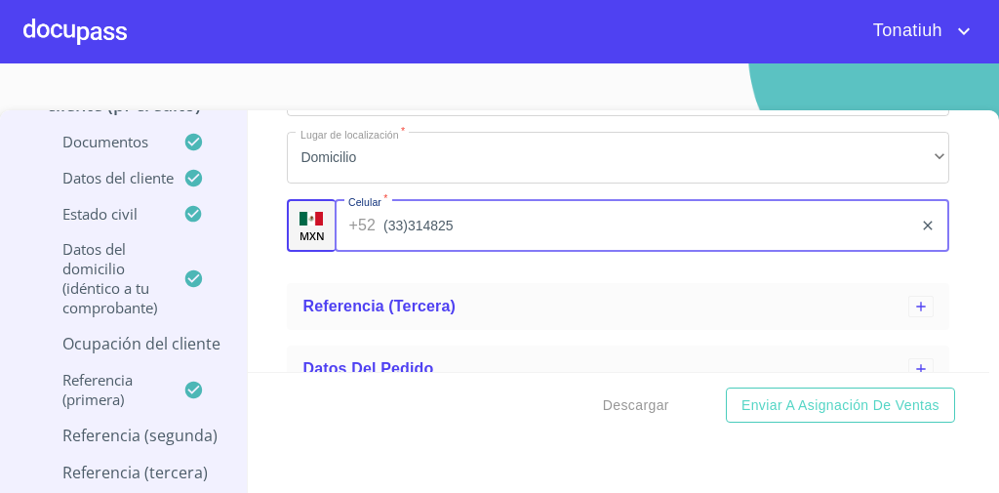
scroll to position [2820, 0]
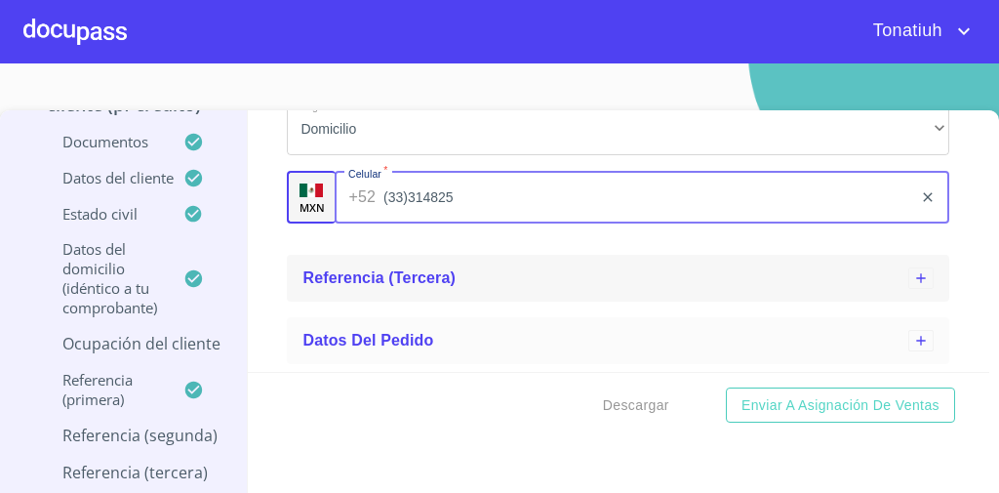
type input "(33)314825"
click at [503, 286] on div "Referencia (tercera)" at bounding box center [605, 277] width 606 height 23
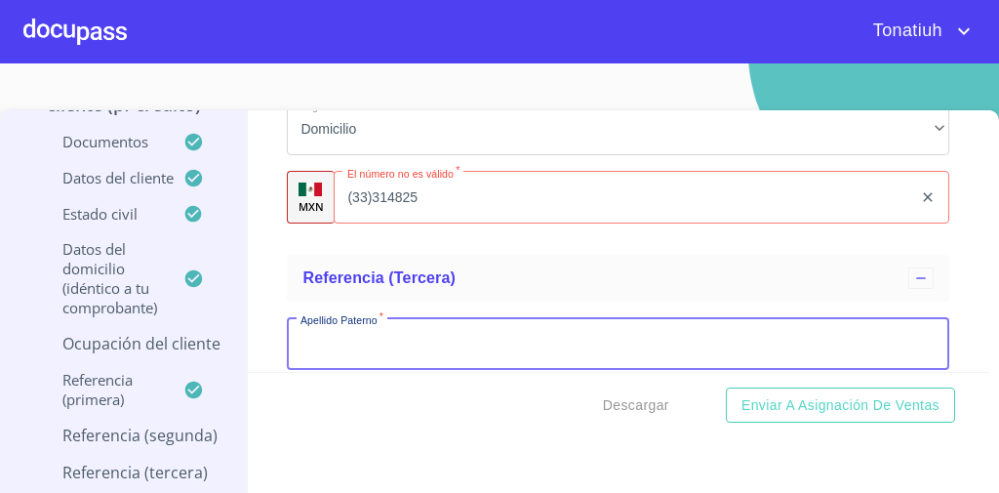
click at [458, 358] on input "Ocupación   *" at bounding box center [618, 343] width 662 height 53
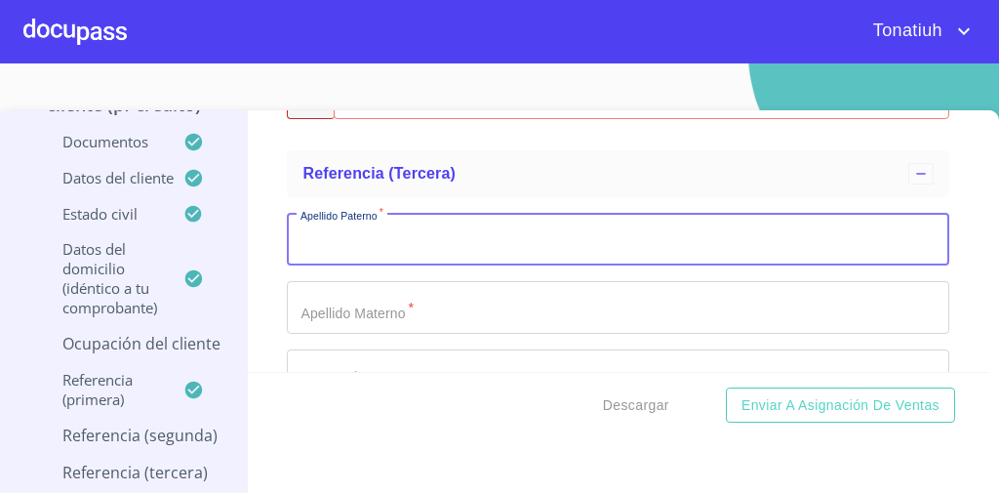
scroll to position [2926, 0]
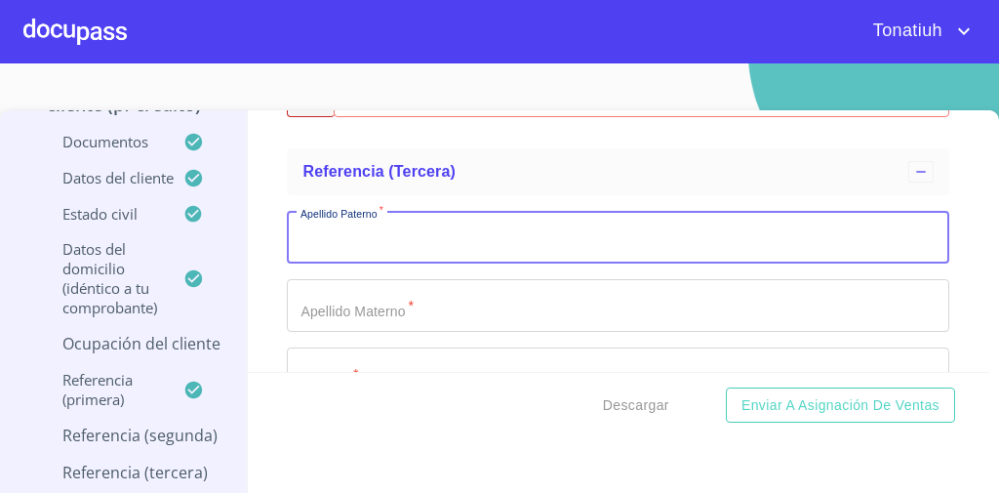
type input "Z"
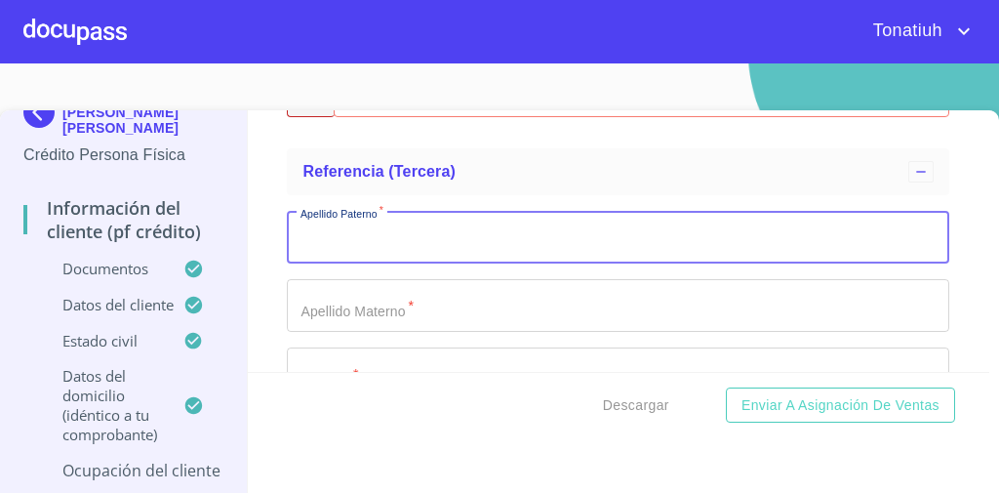
scroll to position [35, 0]
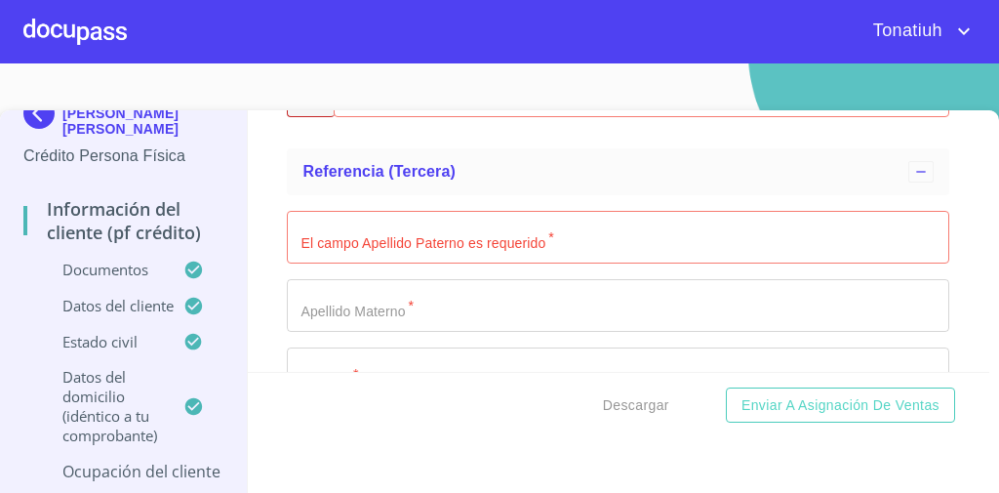
click at [107, 298] on p "Datos del cliente" at bounding box center [103, 306] width 160 height 20
click at [87, 298] on p "Datos del cliente" at bounding box center [103, 306] width 160 height 20
click at [164, 298] on p "Datos del cliente" at bounding box center [103, 306] width 160 height 20
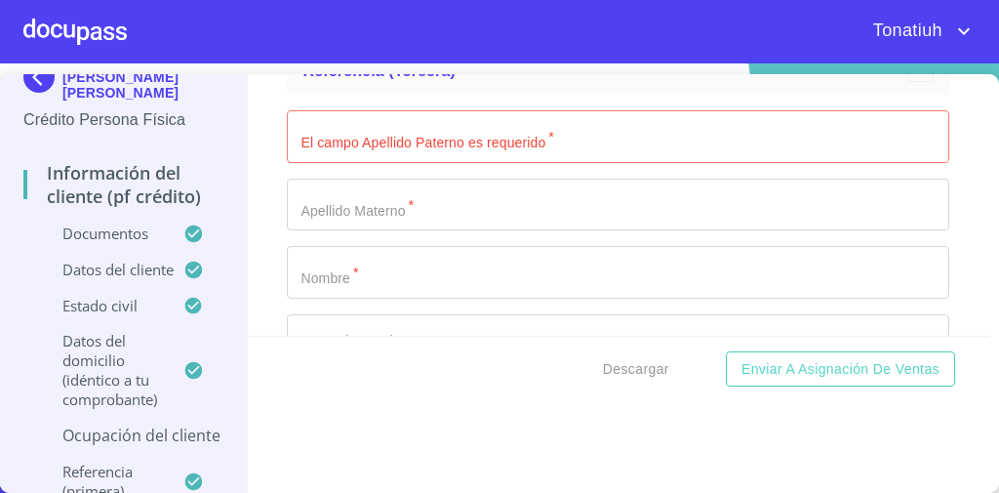
scroll to position [2448, 0]
click at [511, 141] on input "Apellido Paterno   *" at bounding box center [618, 135] width 662 height 53
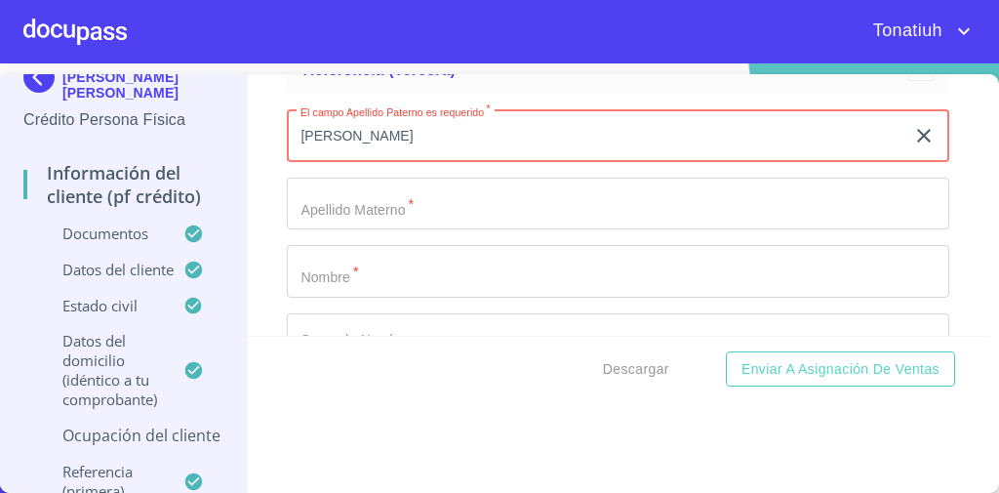
type input "[PERSON_NAME]"
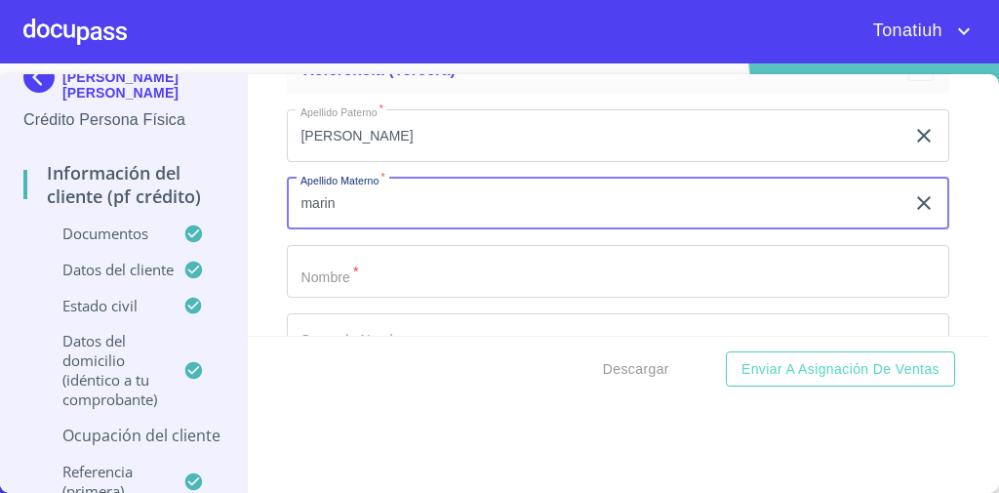
type input "marin"
click at [408, 279] on input "Apellido Paterno   *" at bounding box center [618, 271] width 662 height 53
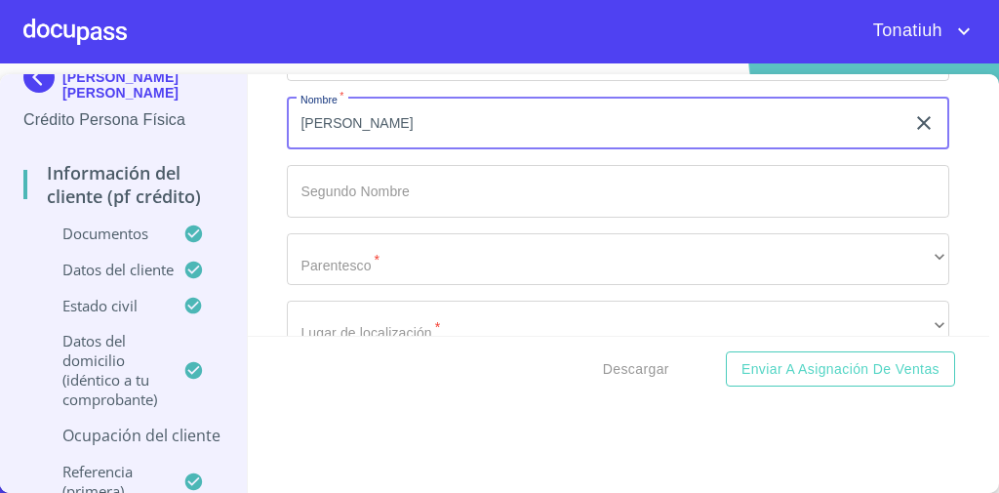
scroll to position [2610, 0]
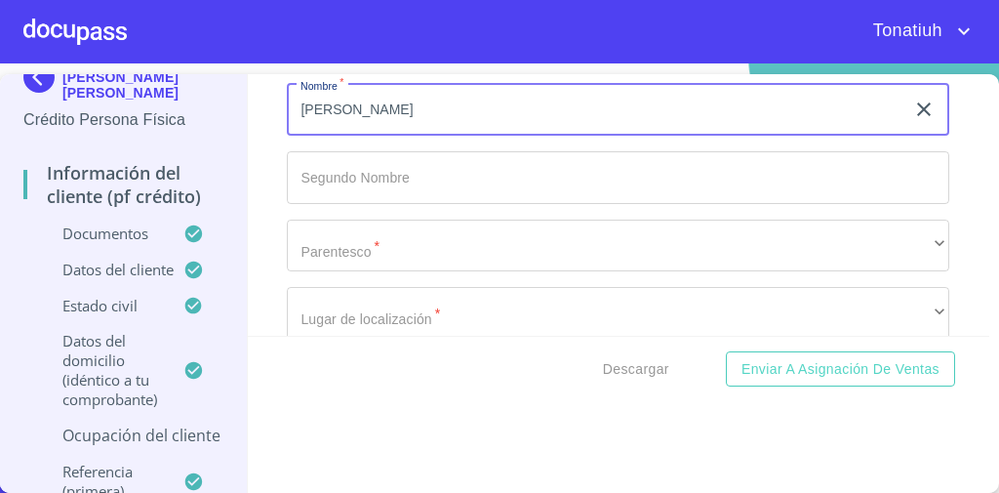
type input "[PERSON_NAME]"
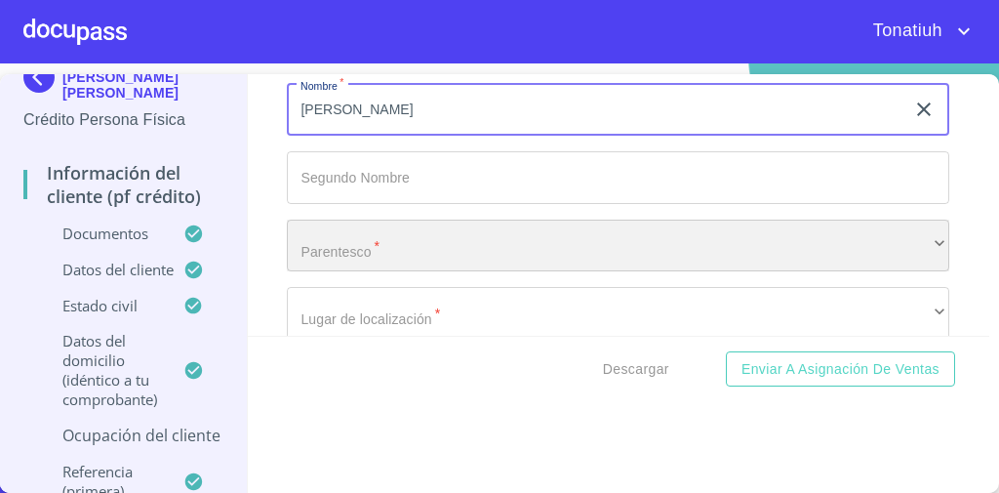
click at [418, 247] on div "​" at bounding box center [618, 245] width 662 height 53
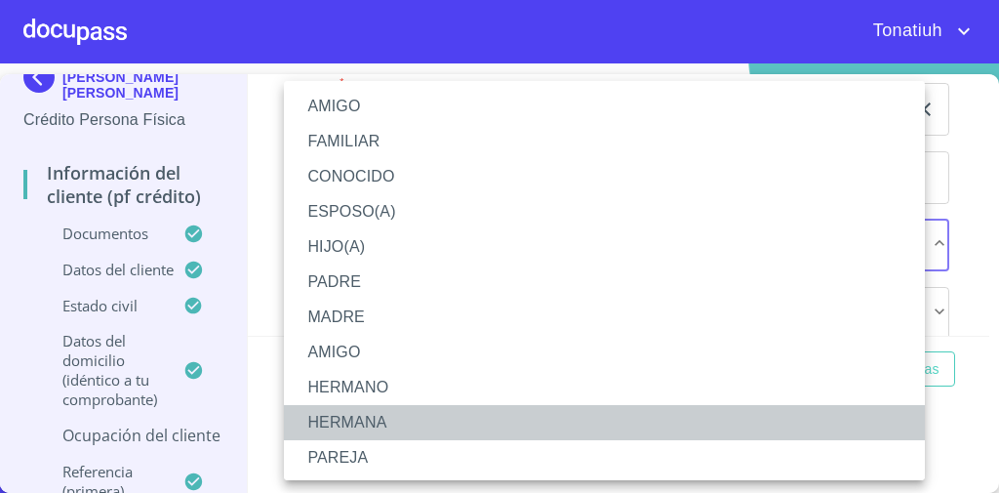
click at [388, 418] on li "HERMANA" at bounding box center [610, 422] width 653 height 35
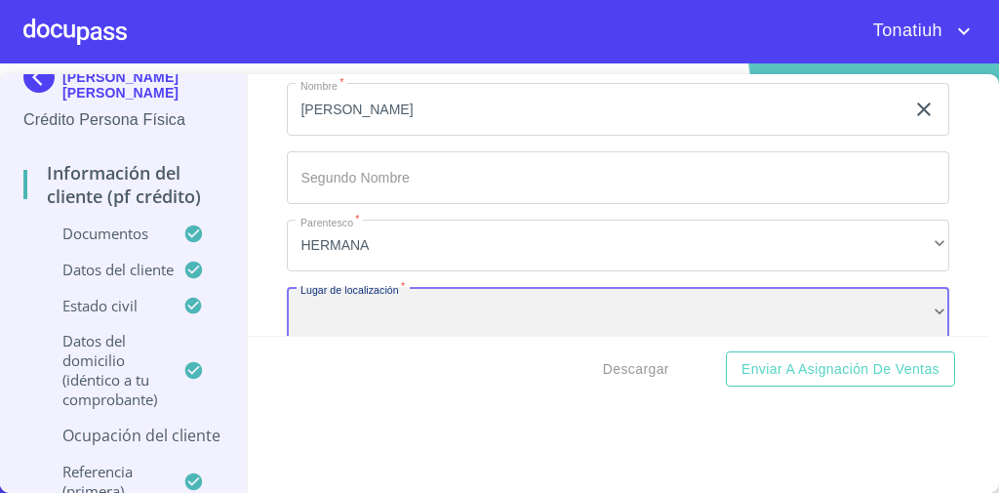
click at [426, 311] on div "​" at bounding box center [618, 313] width 662 height 53
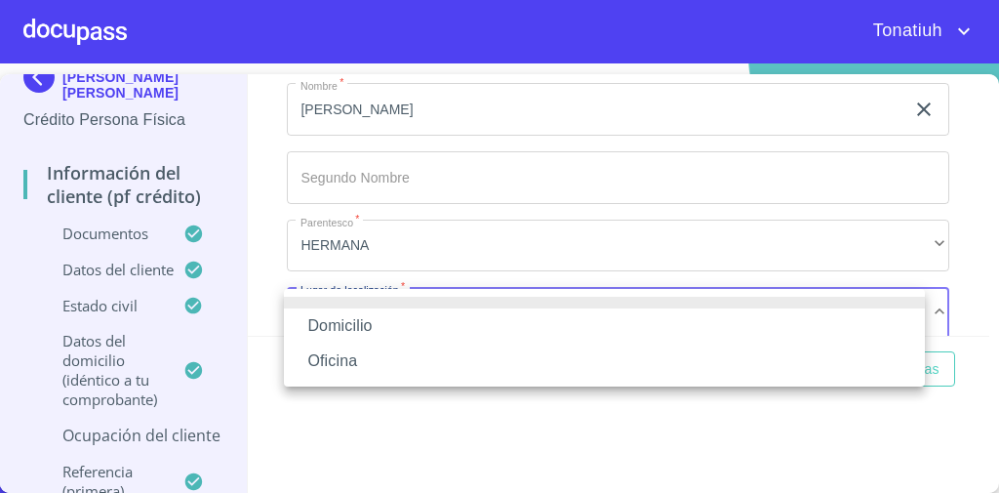
click at [427, 314] on li "Domicilio" at bounding box center [604, 325] width 641 height 35
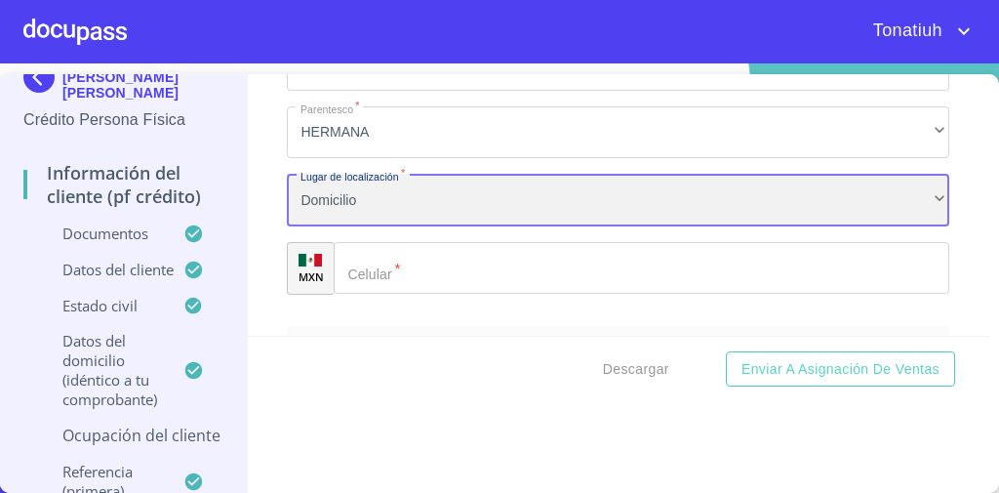
scroll to position [2724, 0]
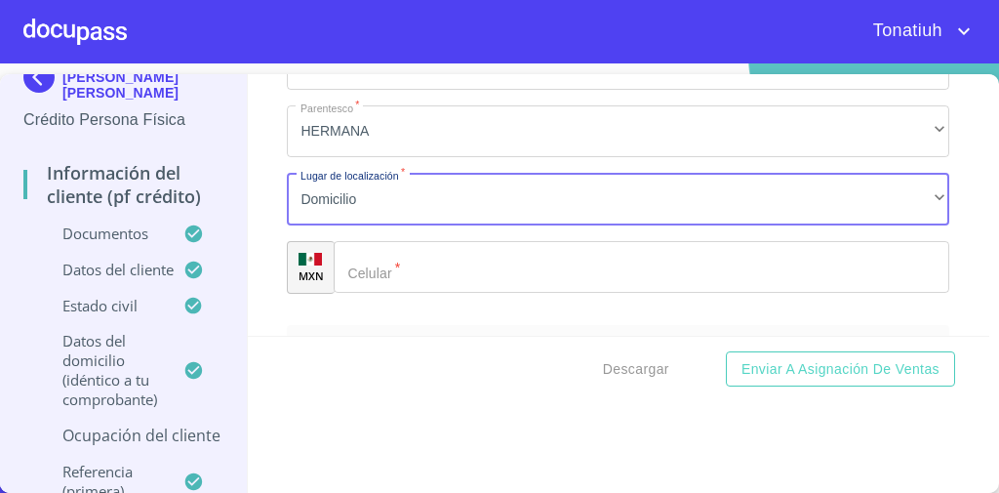
click at [367, 265] on div "​" at bounding box center [641, 267] width 615 height 53
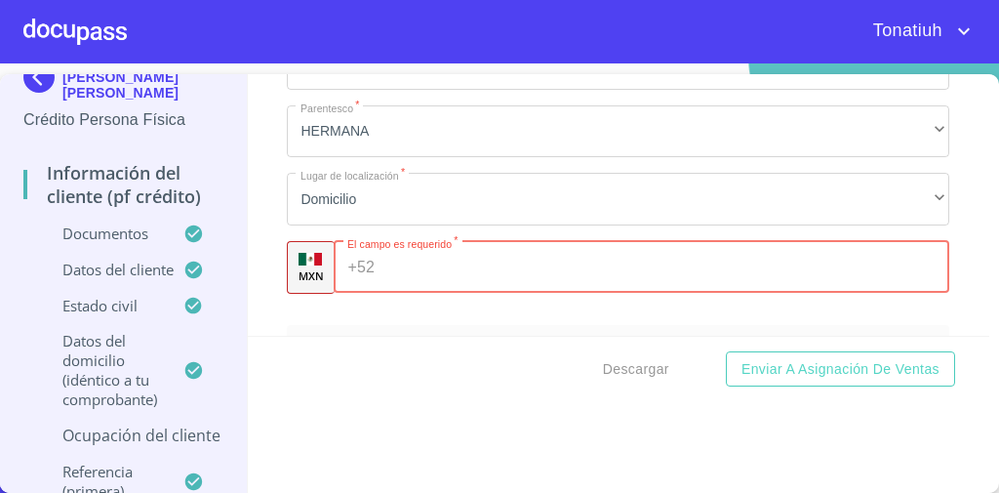
click at [384, 292] on input "Apellido Paterno   *" at bounding box center [665, 267] width 567 height 53
click at [392, 274] on input "Apellido Paterno   *" at bounding box center [665, 267] width 567 height 53
click at [438, 261] on input "Apellido Paterno   *" at bounding box center [665, 267] width 567 height 53
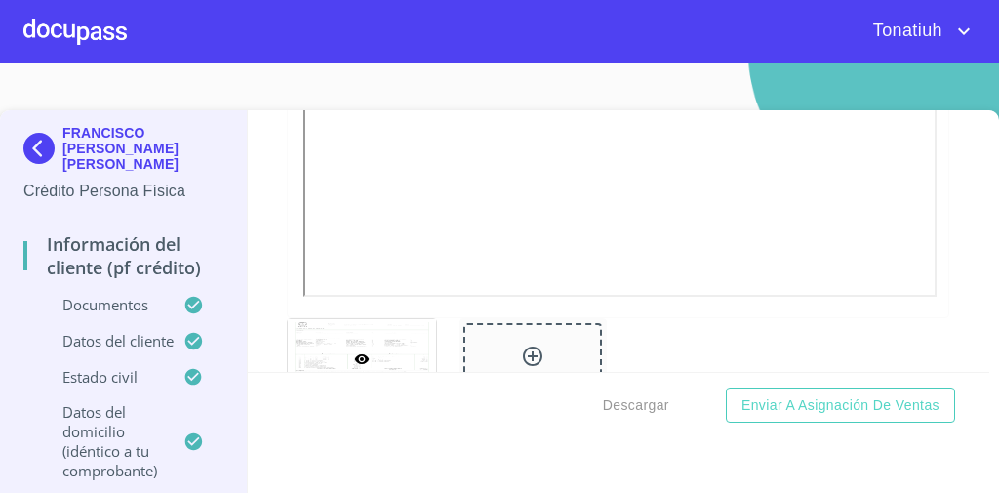
scroll to position [236, 0]
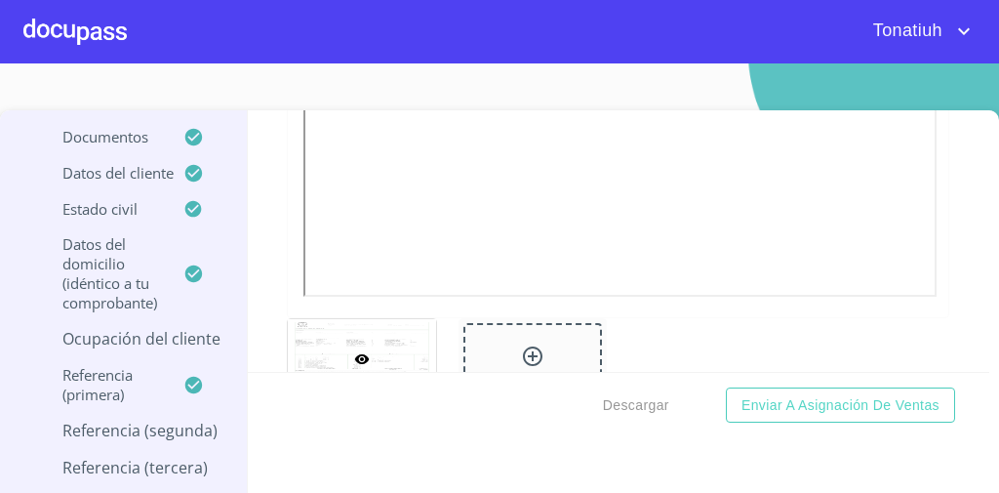
click at [145, 456] on p "Referencia (tercera)" at bounding box center [123, 466] width 200 height 21
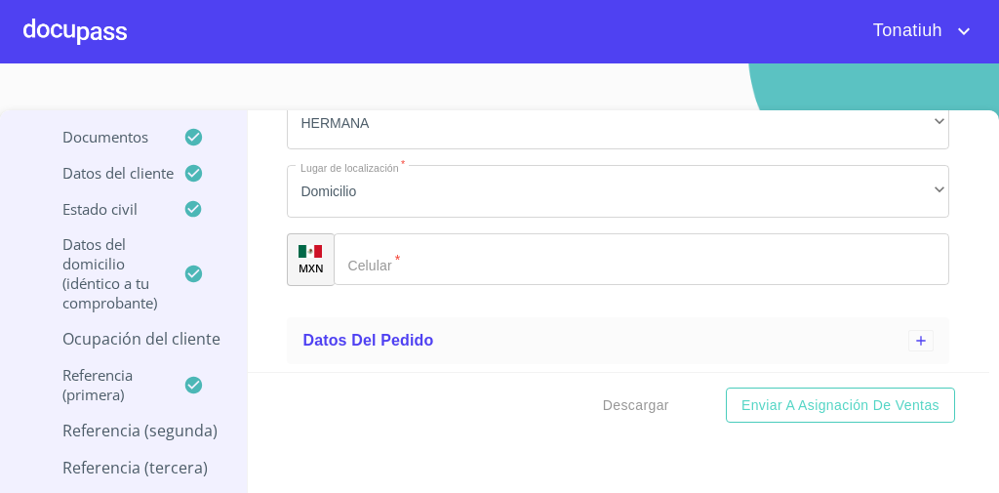
scroll to position [886, 0]
click at [426, 264] on input "Apellido Paterno   *" at bounding box center [641, 260] width 615 height 53
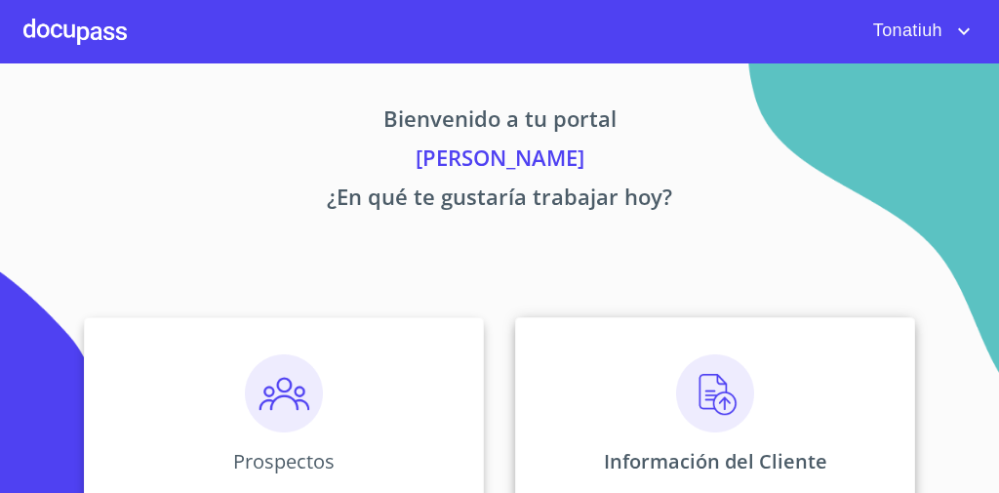
click at [643, 376] on div "Información del Cliente" at bounding box center [715, 414] width 400 height 195
